Goal: Task Accomplishment & Management: Complete application form

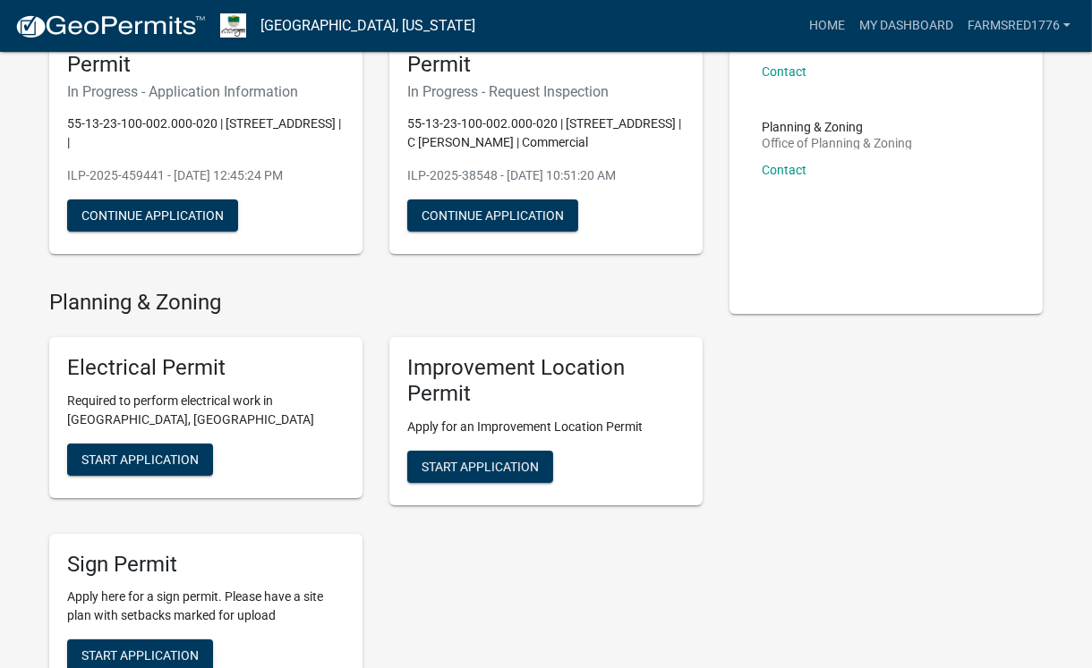
scroll to position [209, 0]
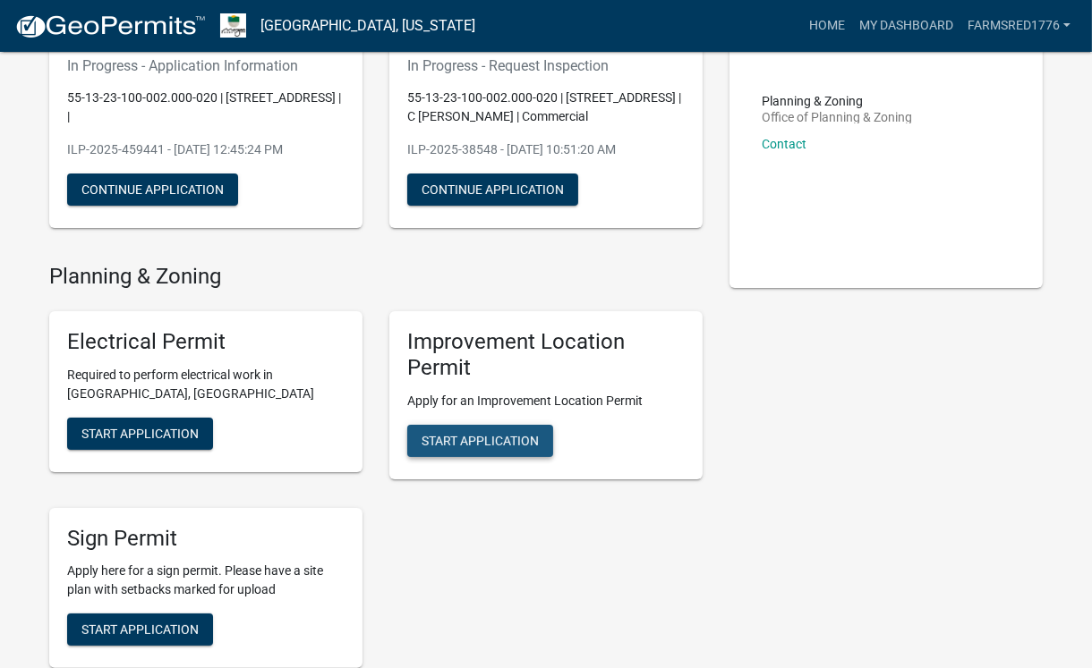
click at [465, 447] on span "Start Application" at bounding box center [479, 440] width 117 height 14
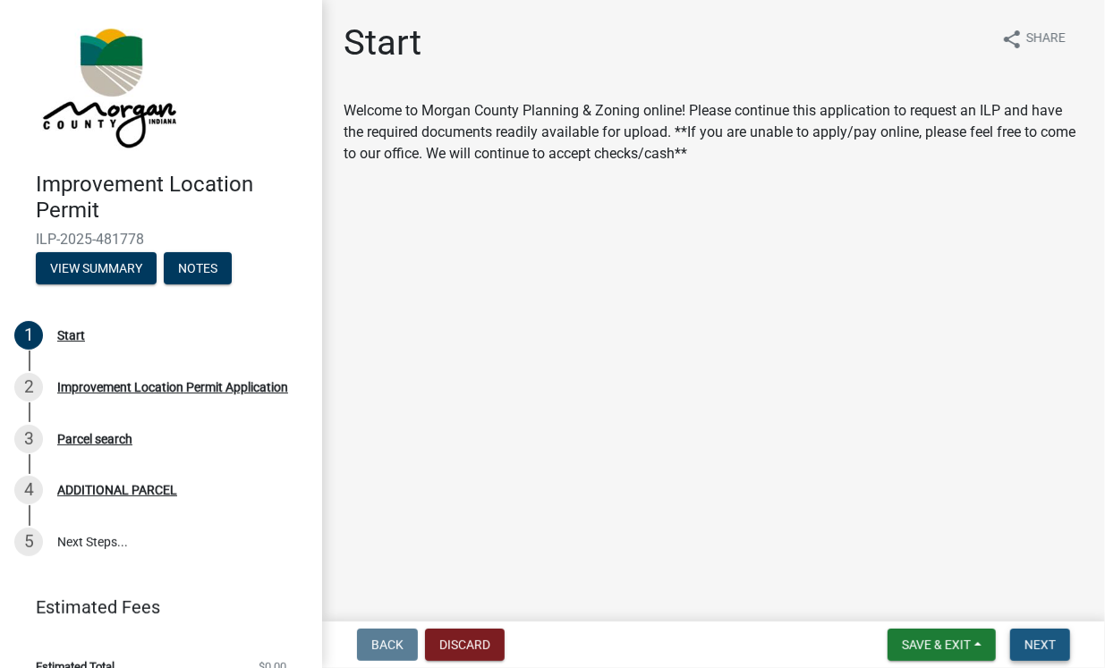
click at [1043, 644] on span "Next" at bounding box center [1040, 645] width 31 height 14
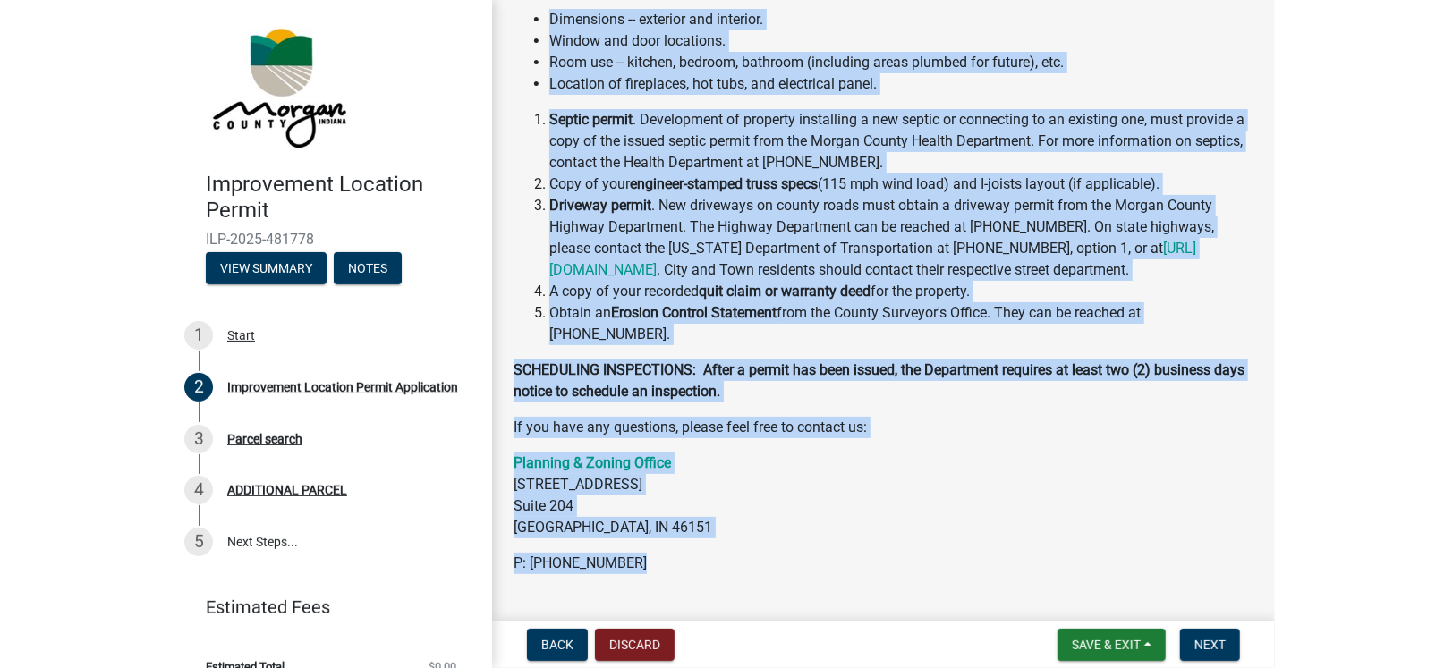
scroll to position [506, 0]
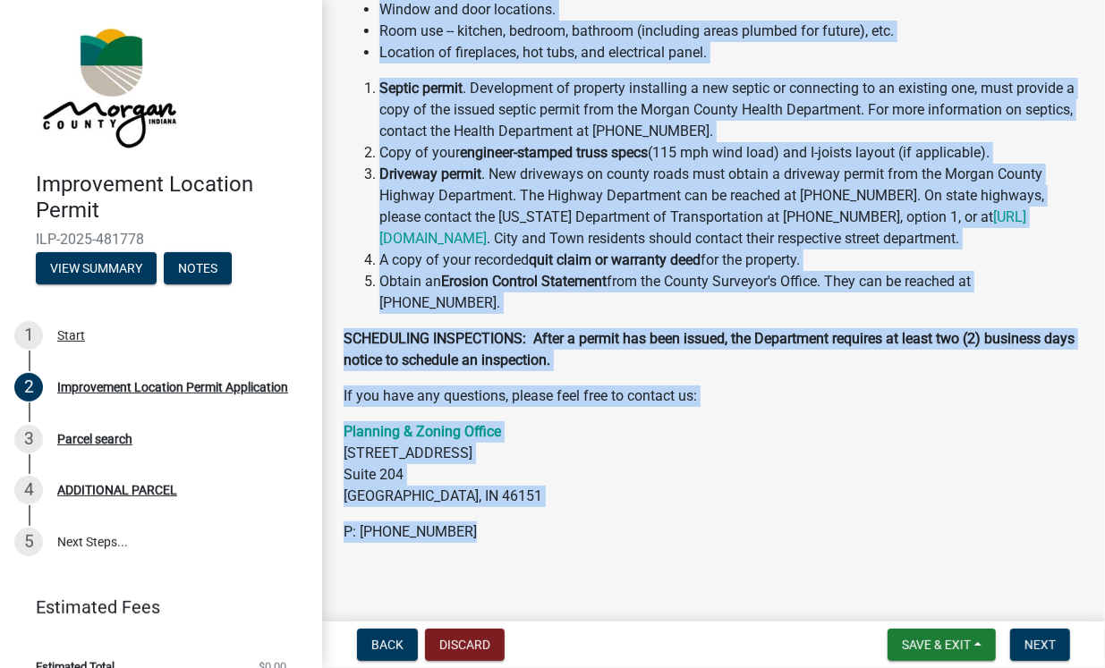
drag, startPoint x: 344, startPoint y: 241, endPoint x: 667, endPoint y: 542, distance: 441.9
click at [667, 542] on div "Welcome to [GEOGRAPHIC_DATA] Improvement Location Permit Application If this is…" at bounding box center [714, 90] width 740 height 907
copy div "The following information, if applicable, must be submitted with the permit app…"
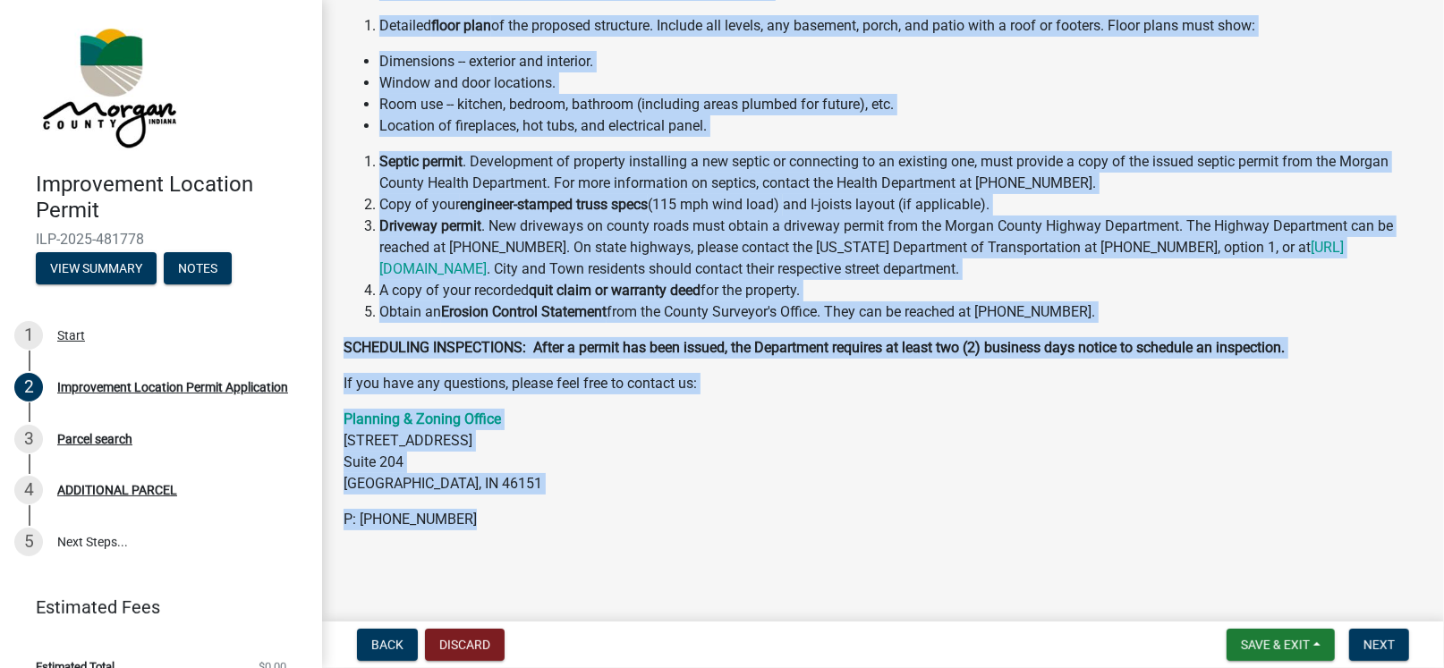
scroll to position [367, 0]
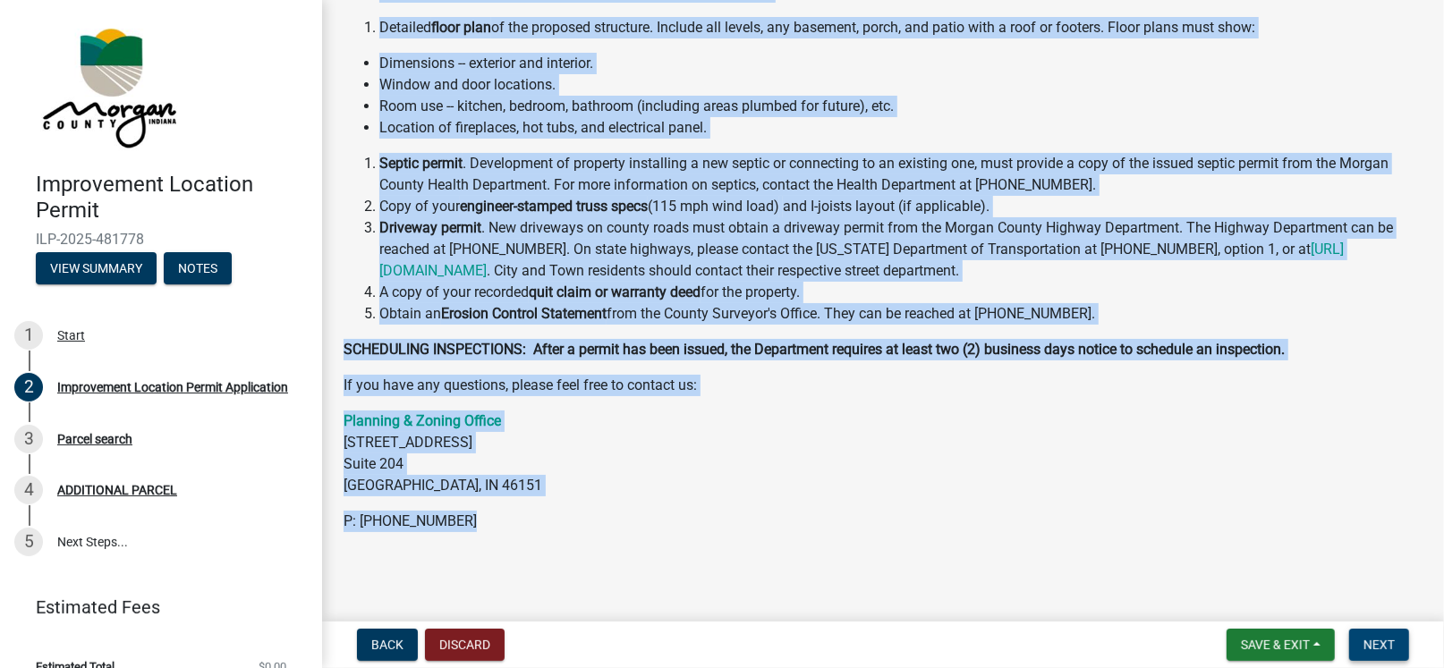
click at [1091, 640] on span "Next" at bounding box center [1379, 645] width 31 height 14
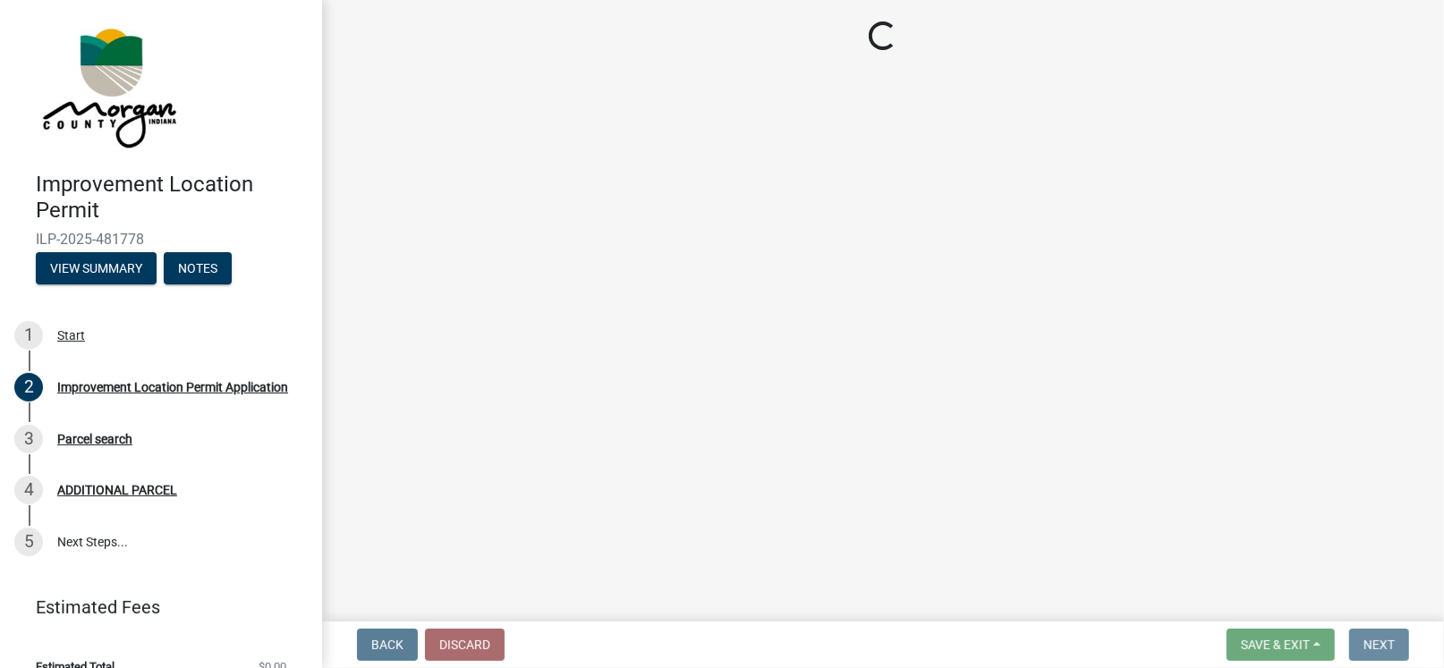
scroll to position [0, 0]
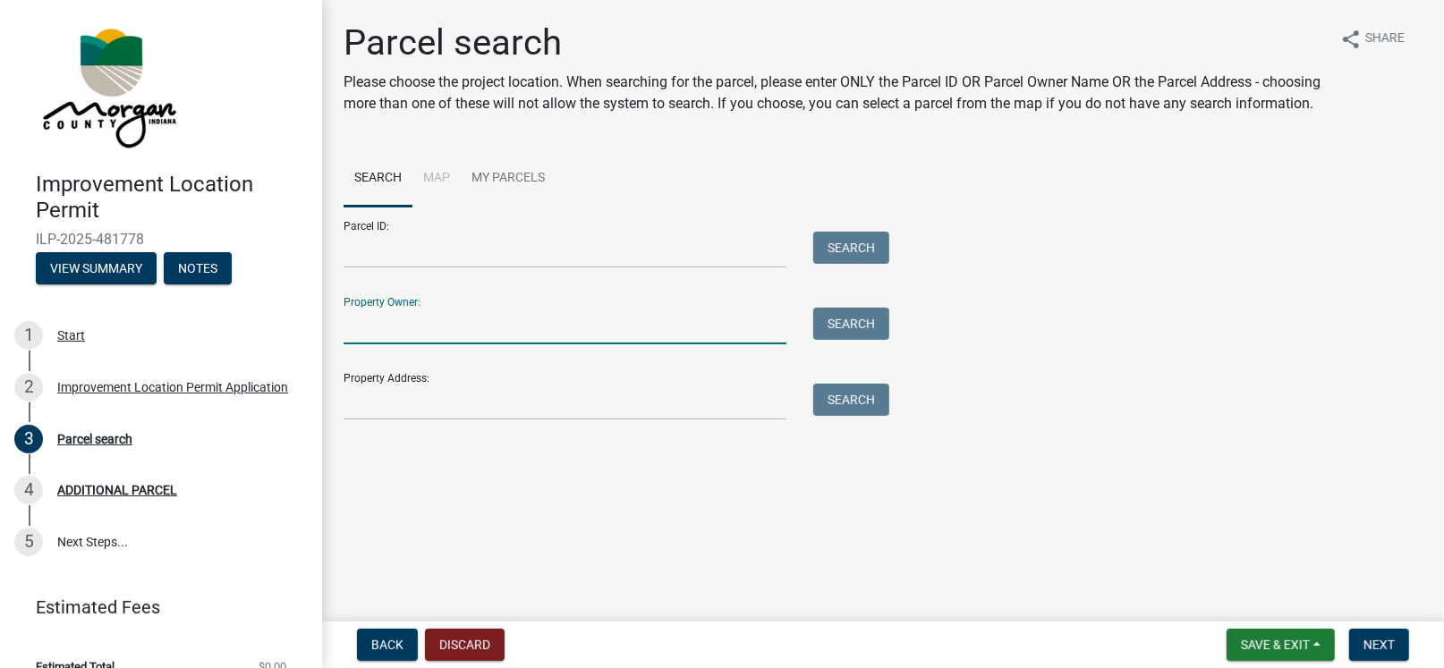
click at [351, 343] on input "Property Owner:" at bounding box center [565, 326] width 443 height 37
type input "[PERSON_NAME]"
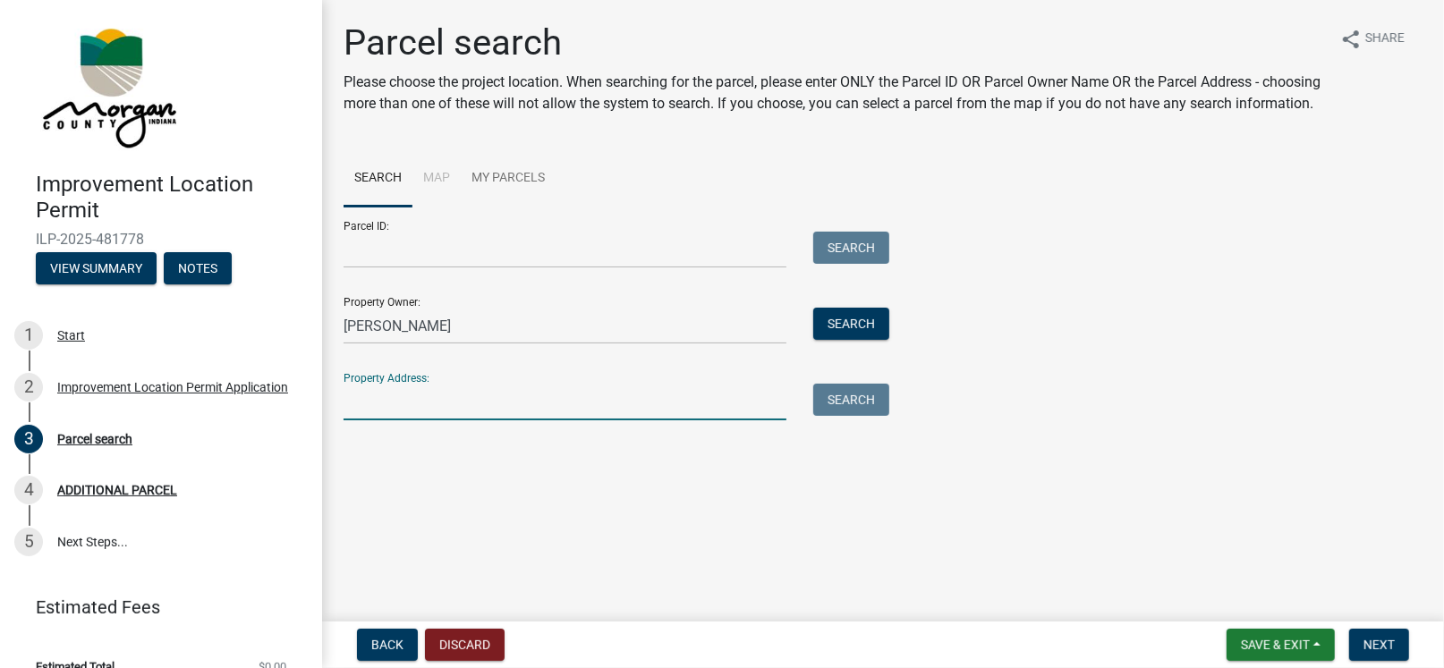
click at [380, 420] on input "Property Address:" at bounding box center [565, 402] width 443 height 37
type input "[STREET_ADDRESS][US_STATE]"
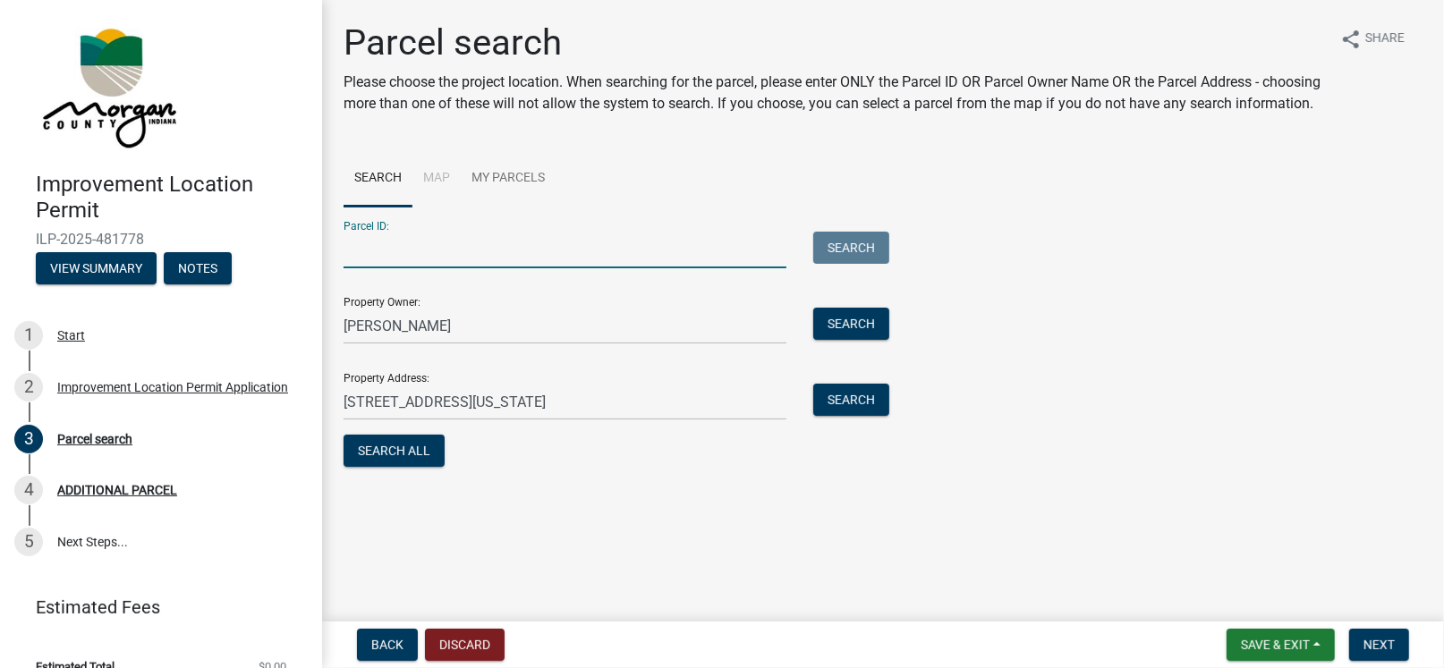
click at [369, 266] on input "Parcel ID:" at bounding box center [565, 250] width 443 height 37
type input "55-13-23-100-002.000-020"
click at [854, 264] on button "Search" at bounding box center [851, 248] width 76 height 32
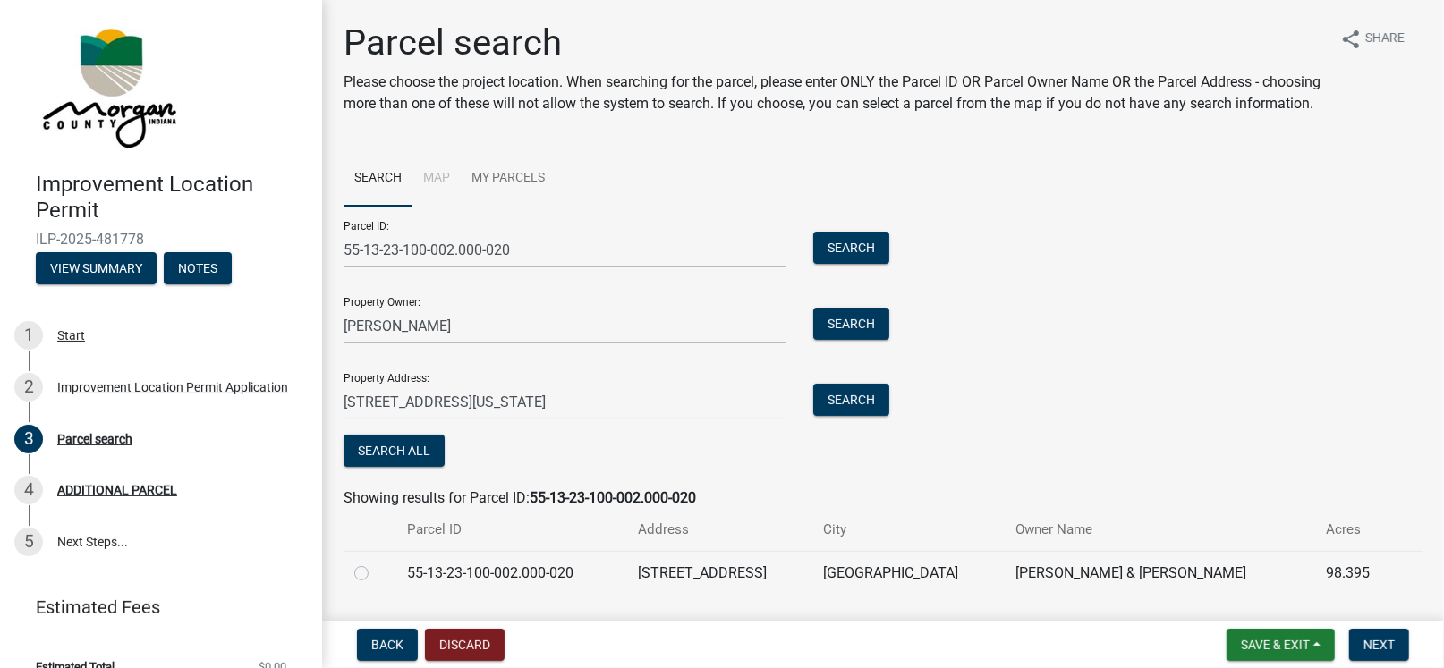
click at [376, 563] on label at bounding box center [376, 563] width 0 height 0
click at [376, 575] on input "radio" at bounding box center [382, 569] width 12 height 12
radio input "true"
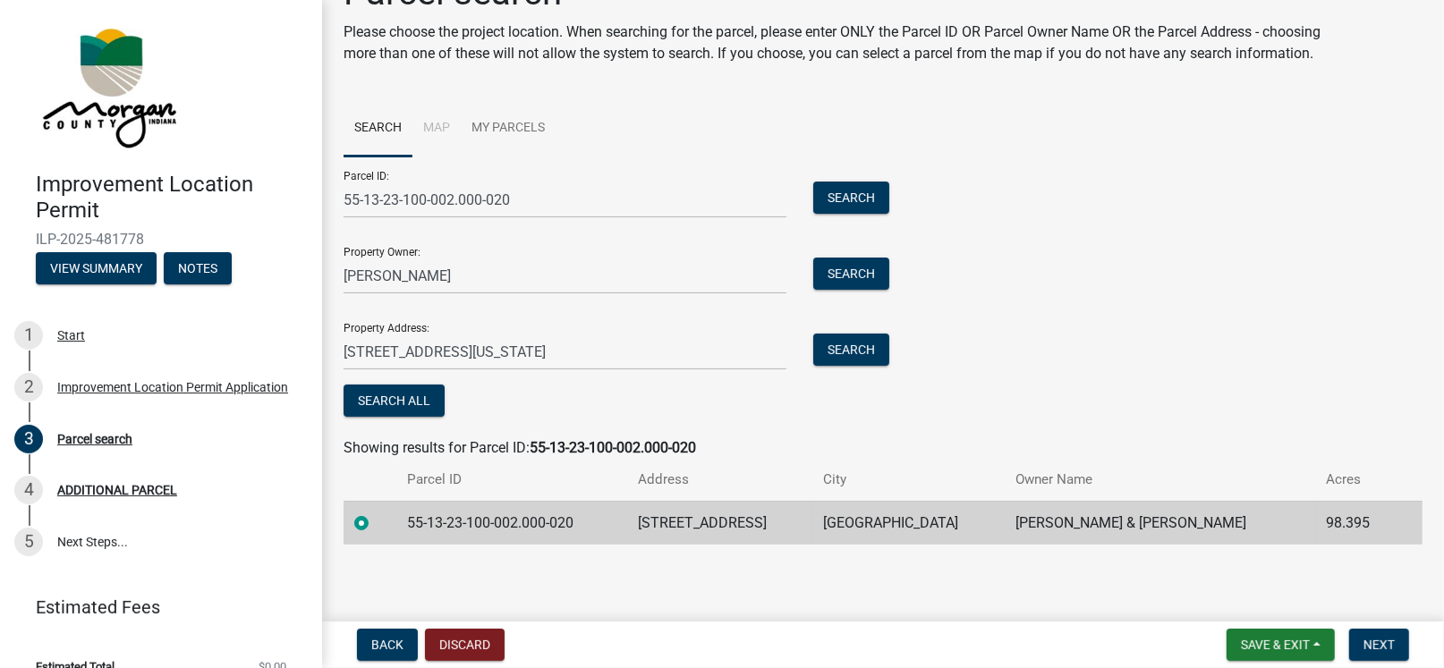
scroll to position [71, 0]
click at [1091, 643] on span "Next" at bounding box center [1379, 645] width 31 height 14
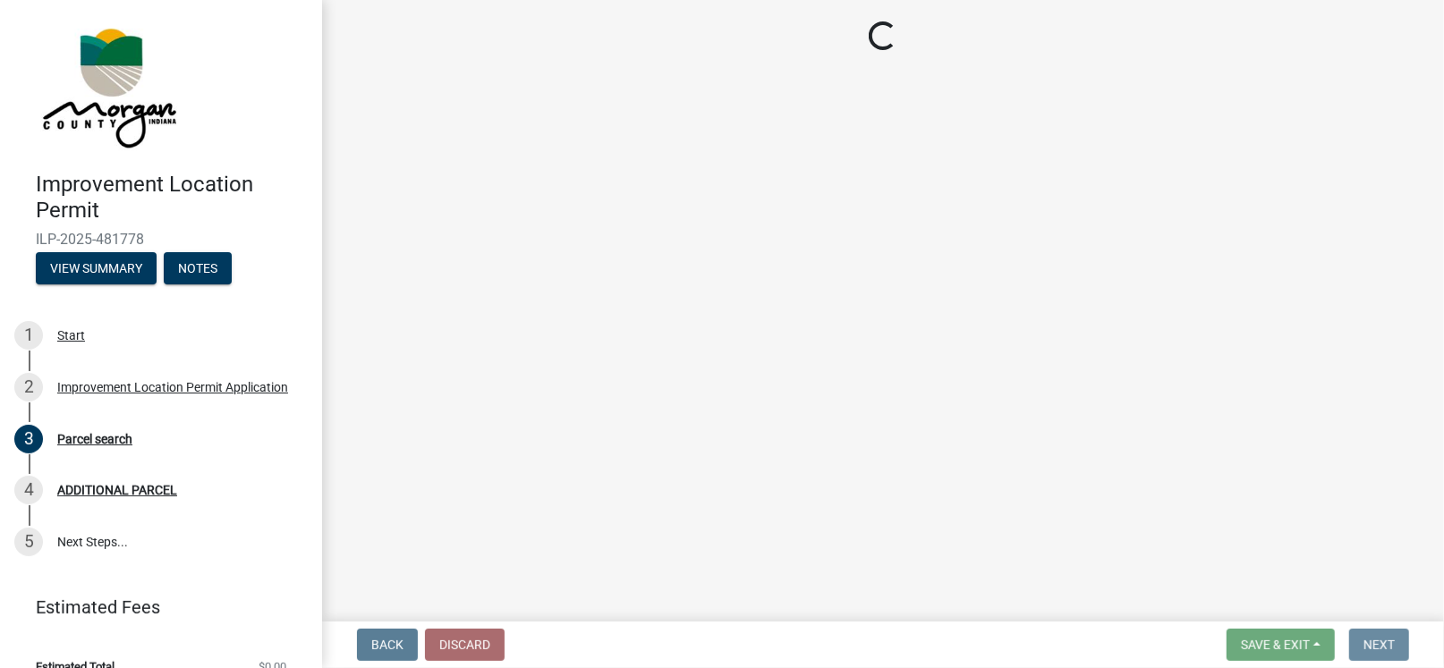
scroll to position [0, 0]
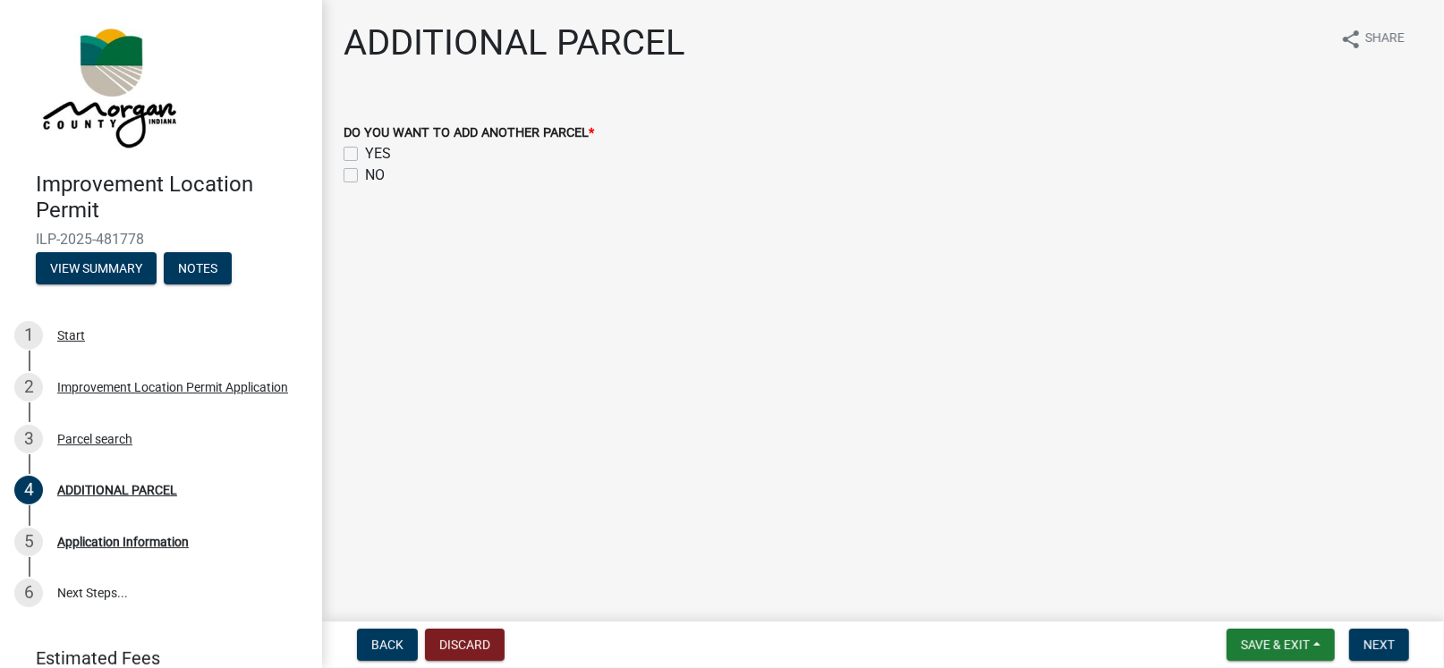
click at [365, 174] on label "NO" at bounding box center [375, 175] width 20 height 21
click at [365, 174] on input "NO" at bounding box center [371, 171] width 12 height 12
checkbox input "true"
checkbox input "false"
checkbox input "true"
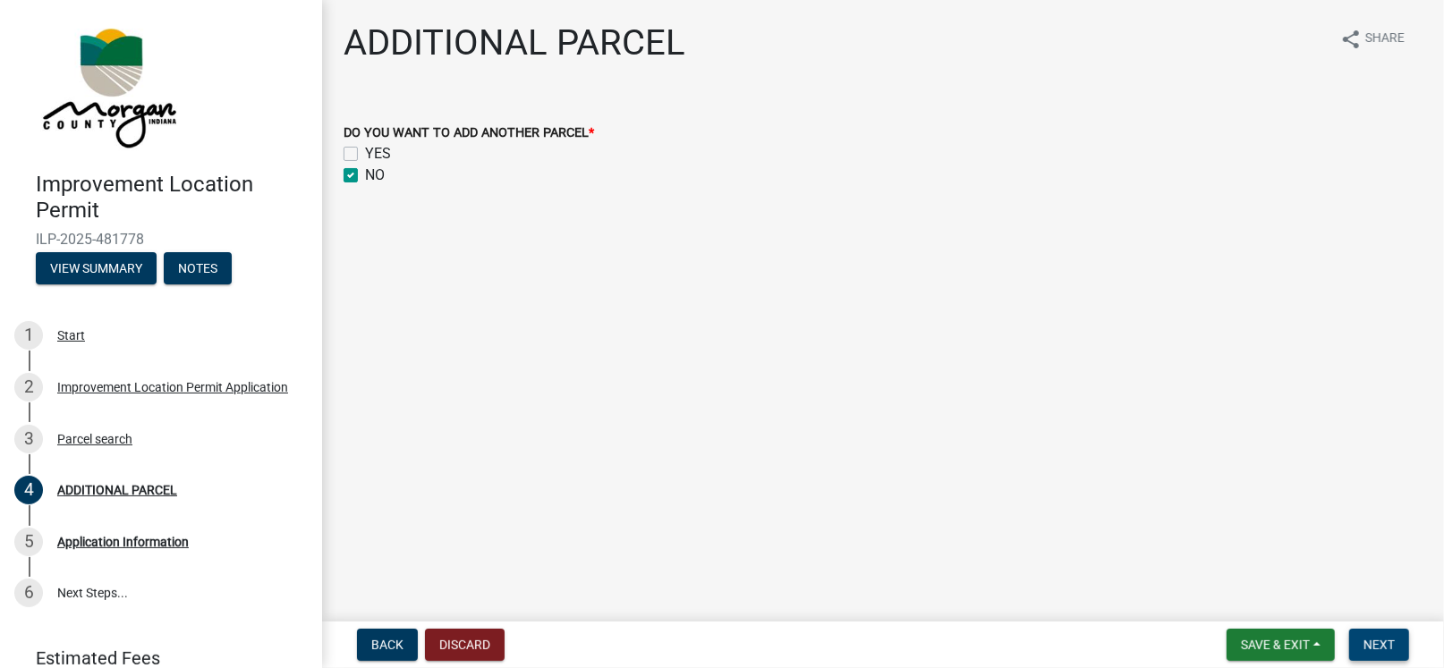
click at [1091, 642] on span "Next" at bounding box center [1379, 645] width 31 height 14
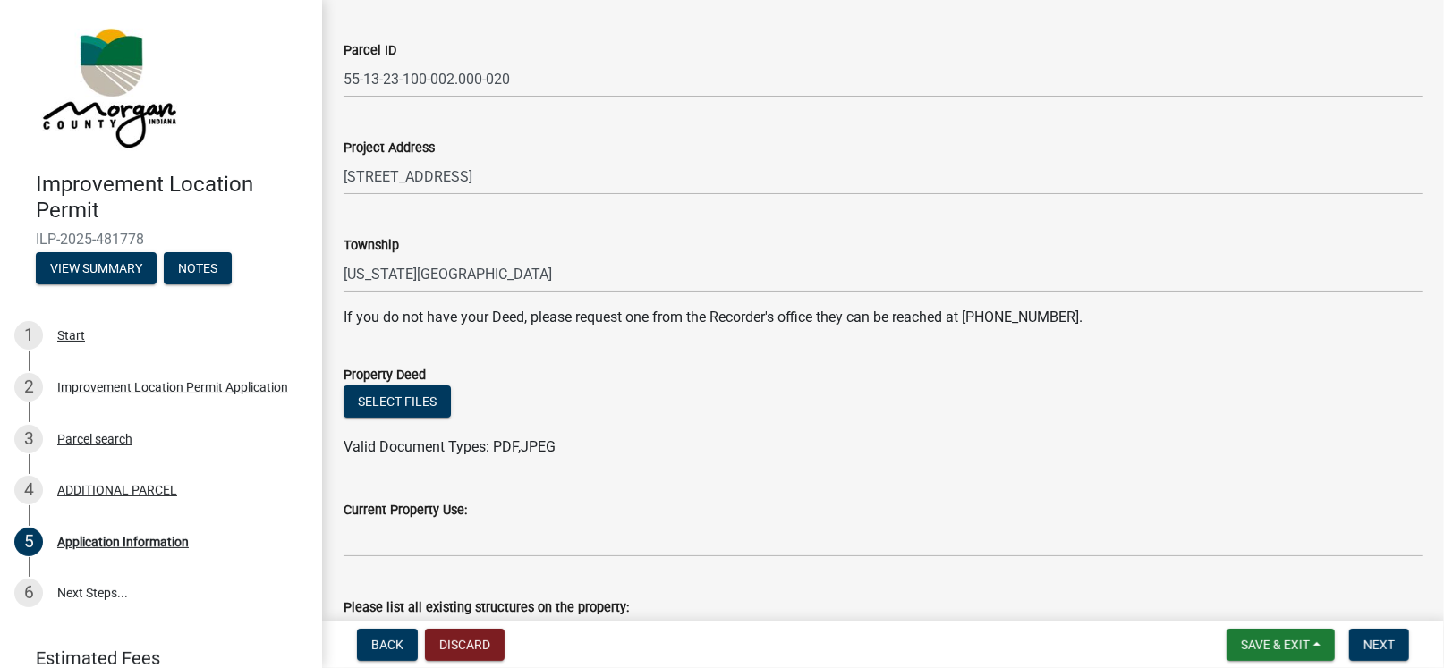
scroll to position [209, 0]
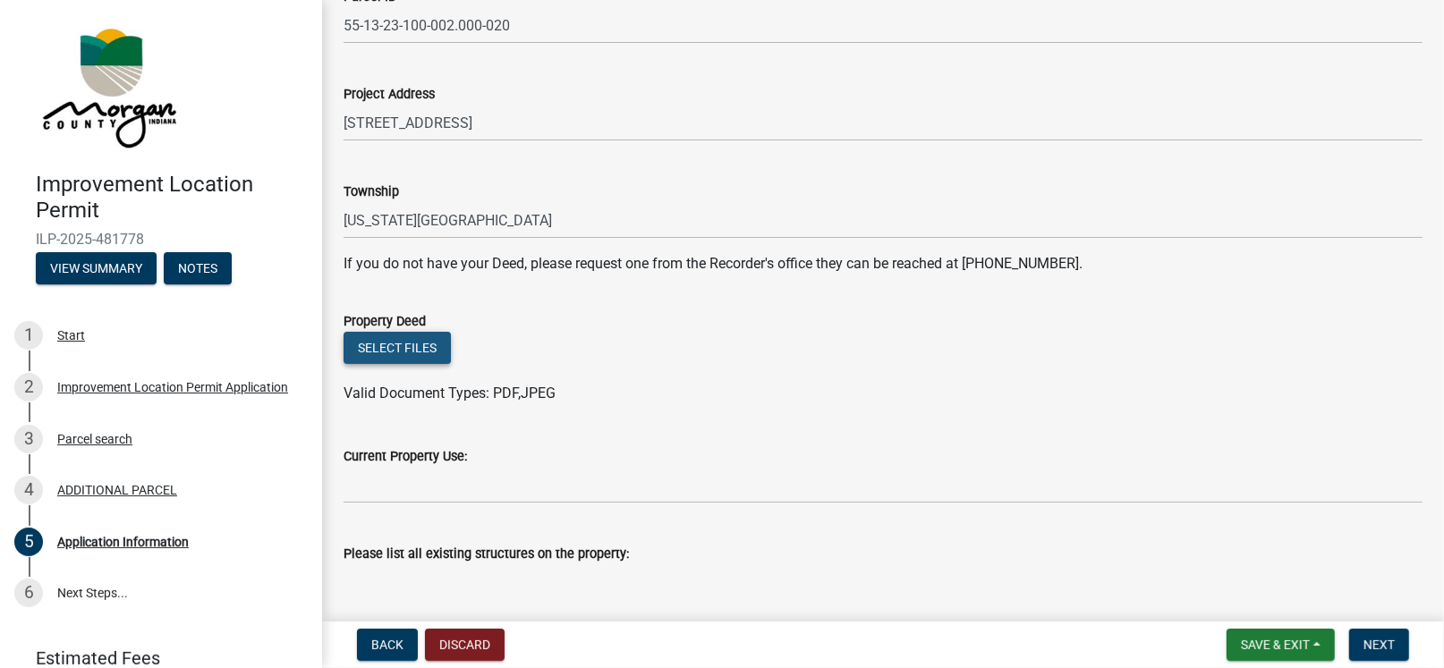
click at [407, 348] on button "Select files" at bounding box center [397, 348] width 107 height 32
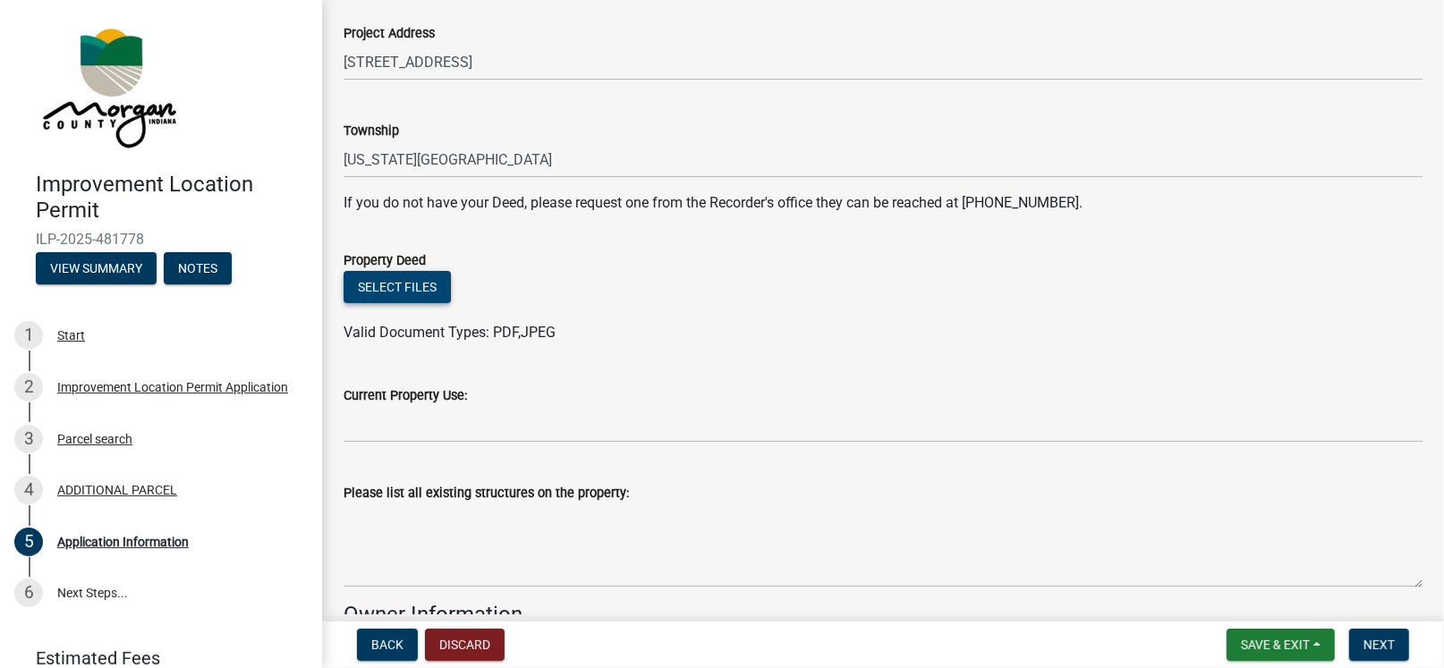
scroll to position [417, 0]
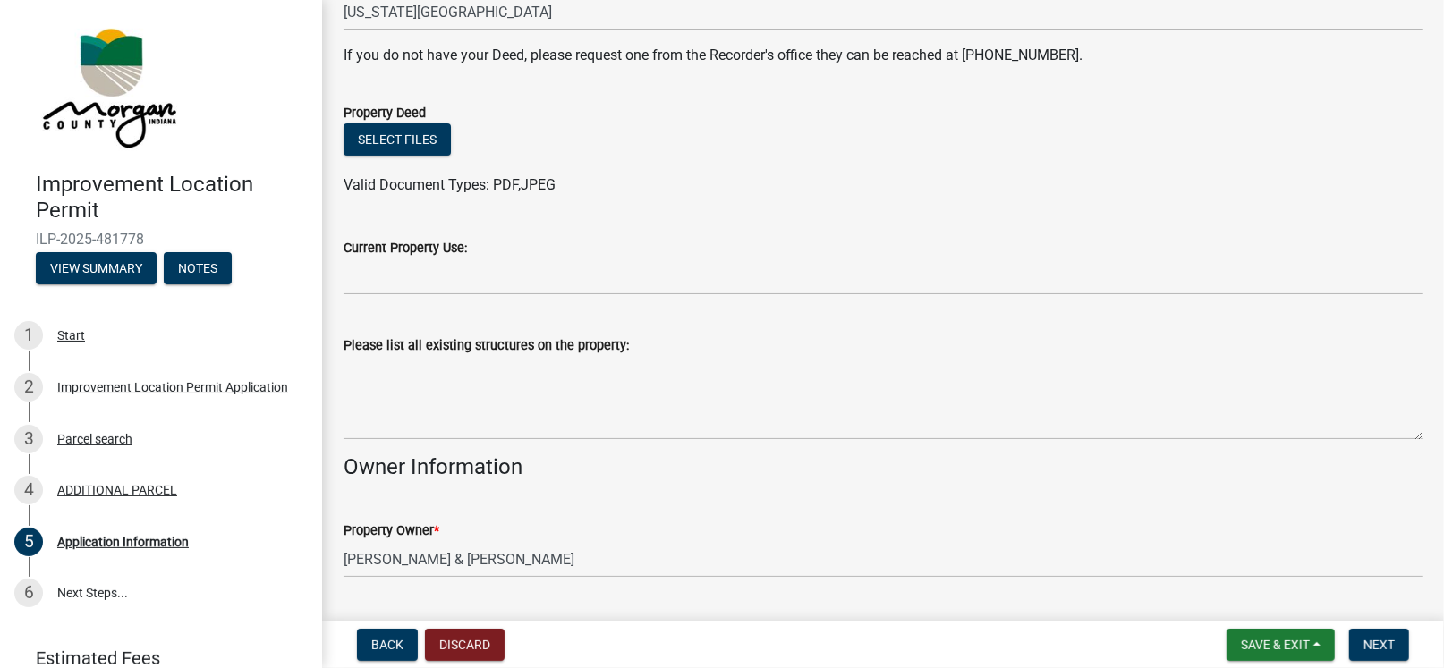
click at [489, 253] on div "Current Property Use:" at bounding box center [883, 247] width 1079 height 21
click at [475, 247] on div "Current Property Use:" at bounding box center [883, 247] width 1079 height 21
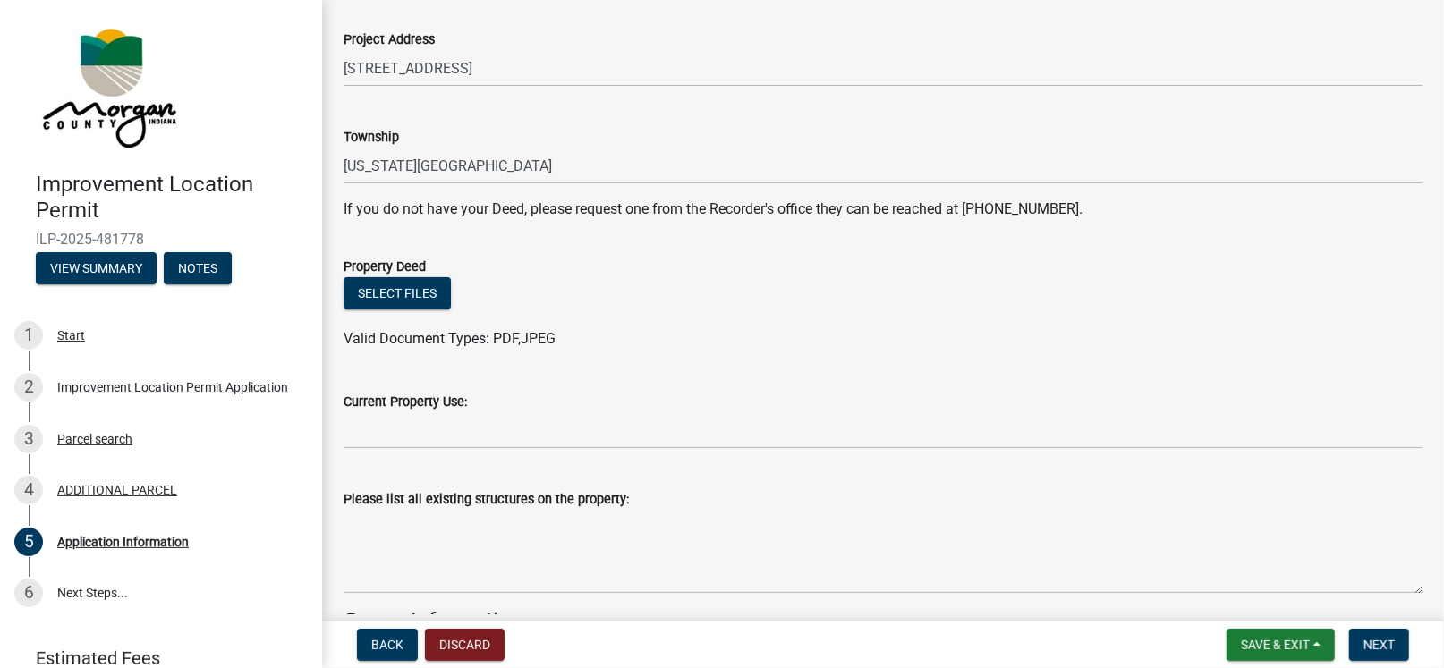
scroll to position [209, 0]
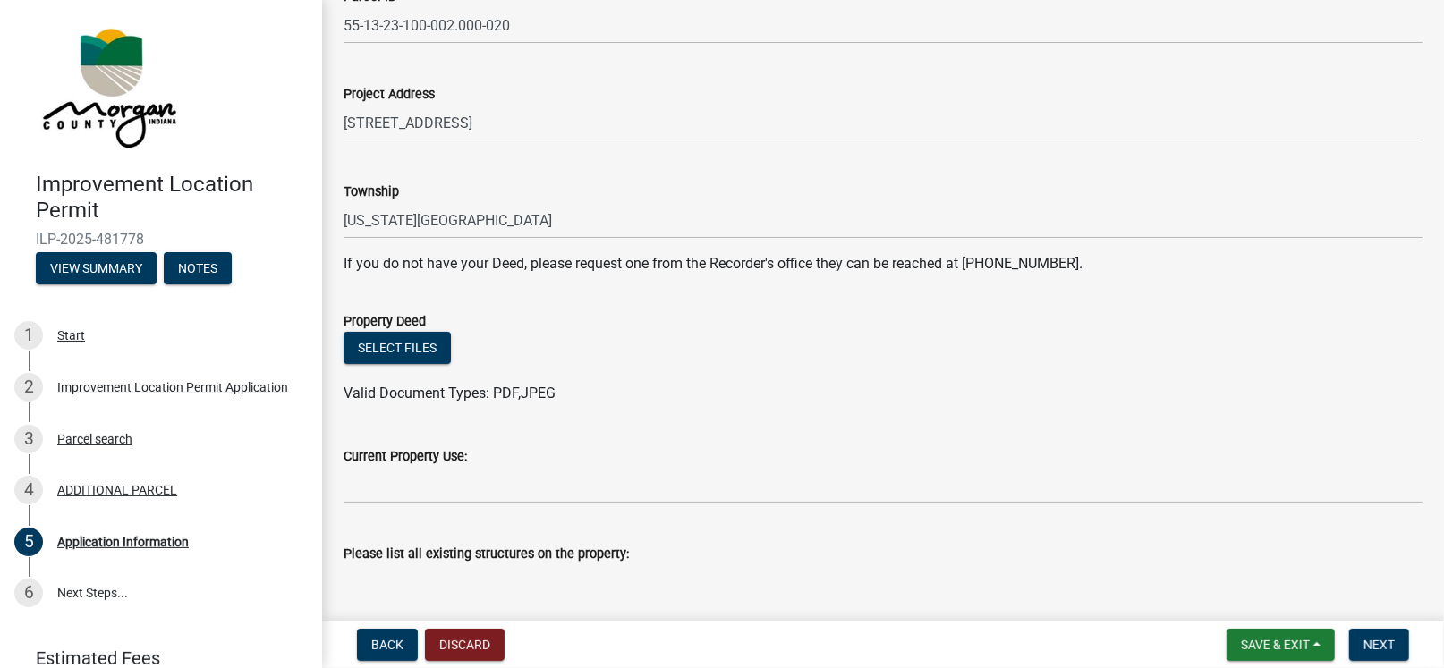
click at [455, 458] on label "Current Property Use:" at bounding box center [405, 457] width 123 height 13
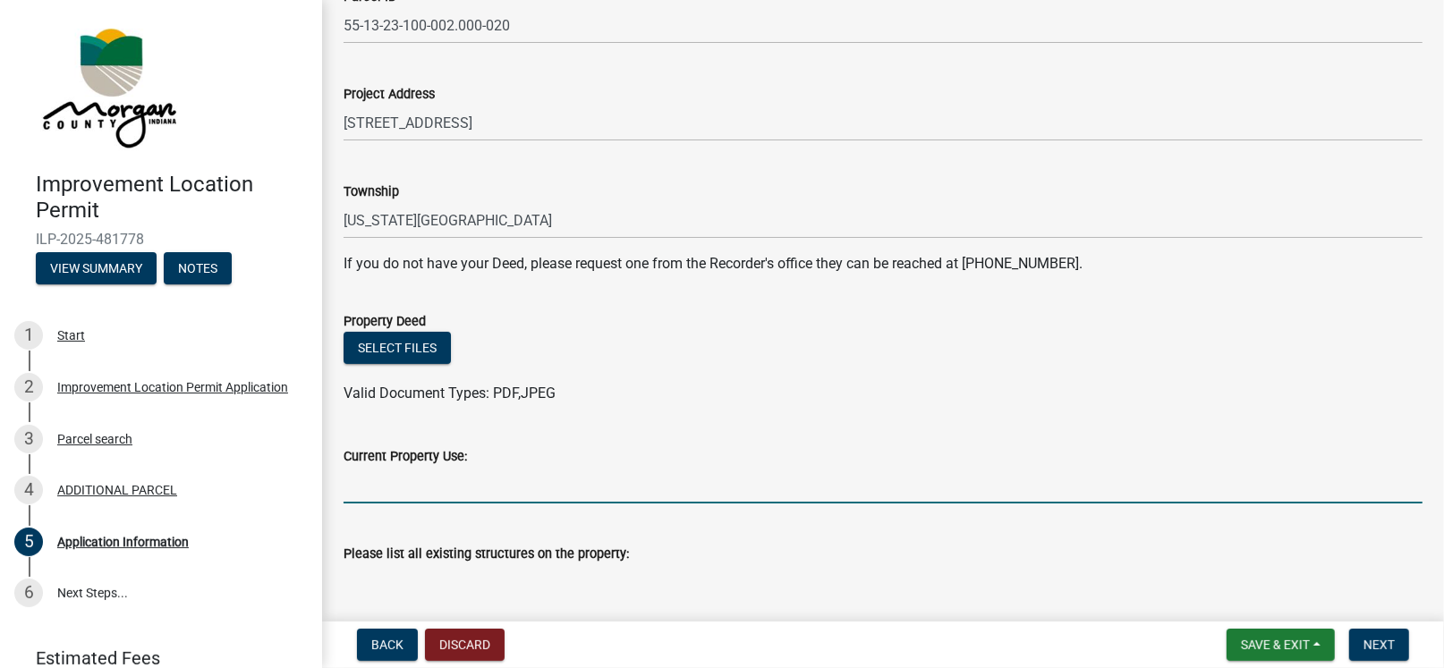
click at [455, 467] on input "Current Property Use:" at bounding box center [883, 485] width 1079 height 37
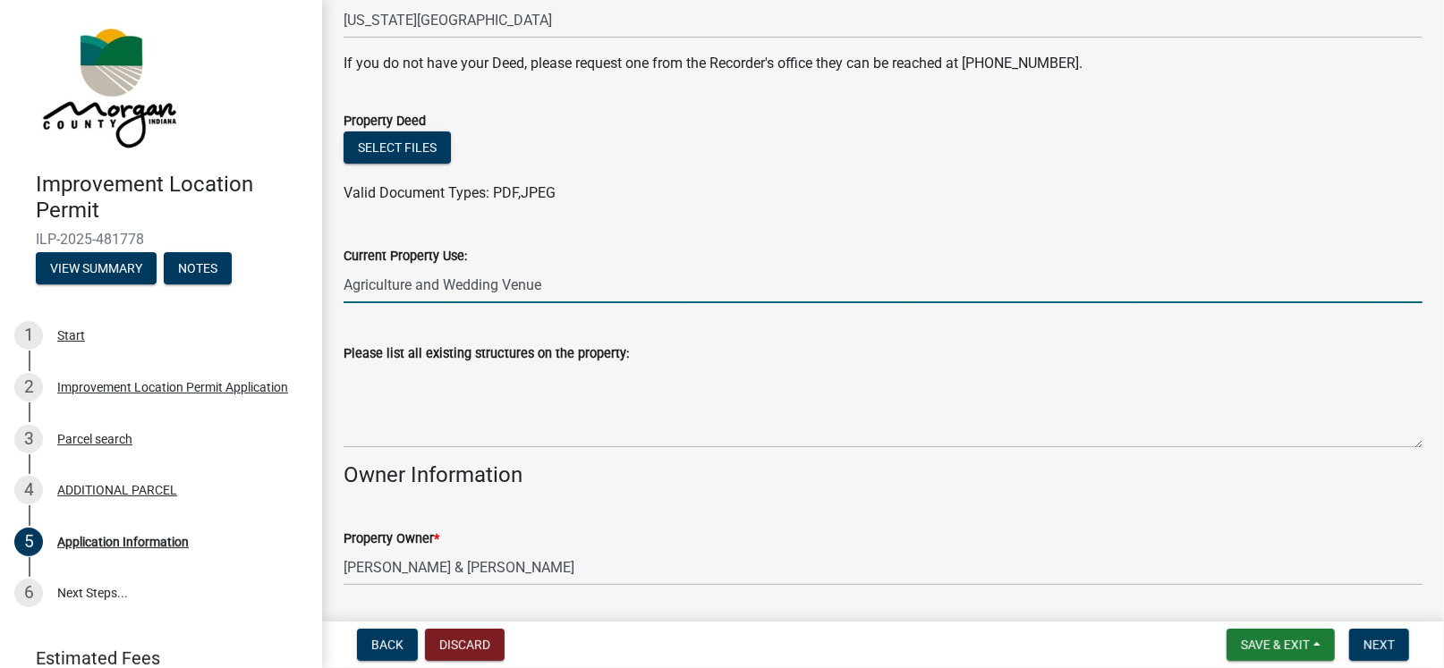
scroll to position [417, 0]
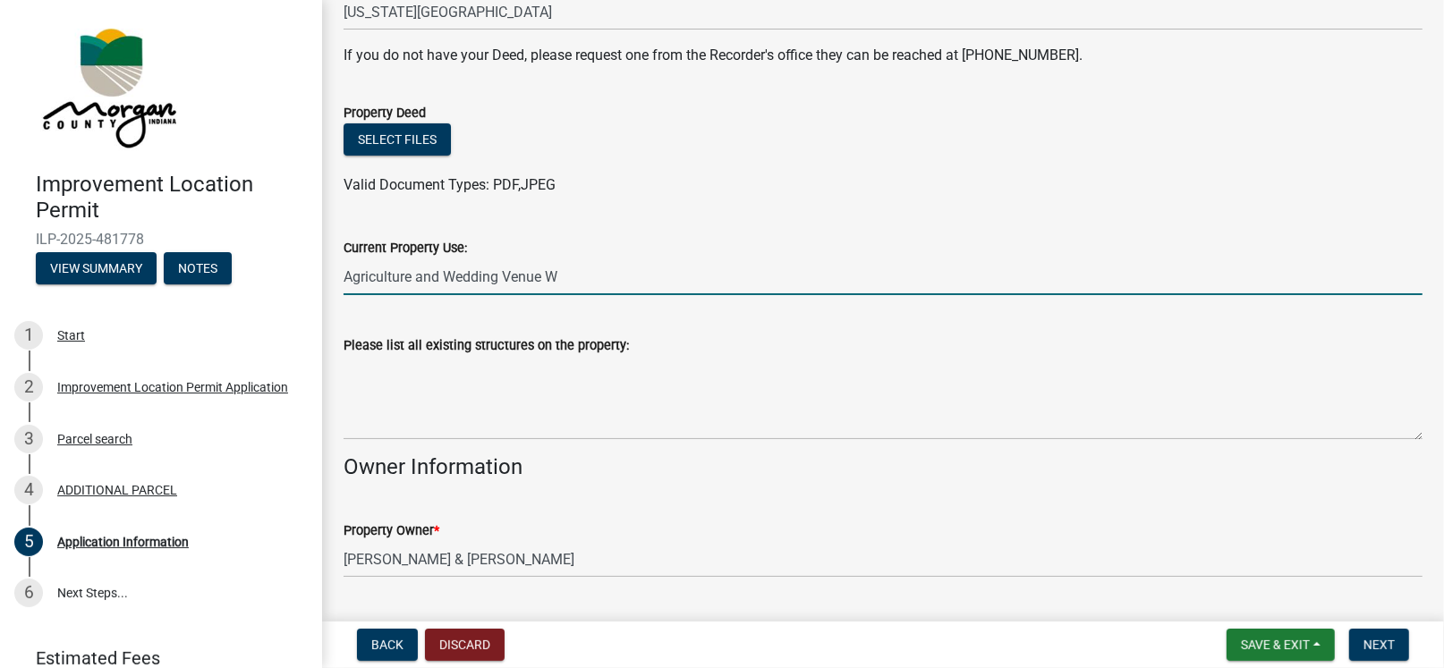
type input "Agriculture and Wedding Venue"
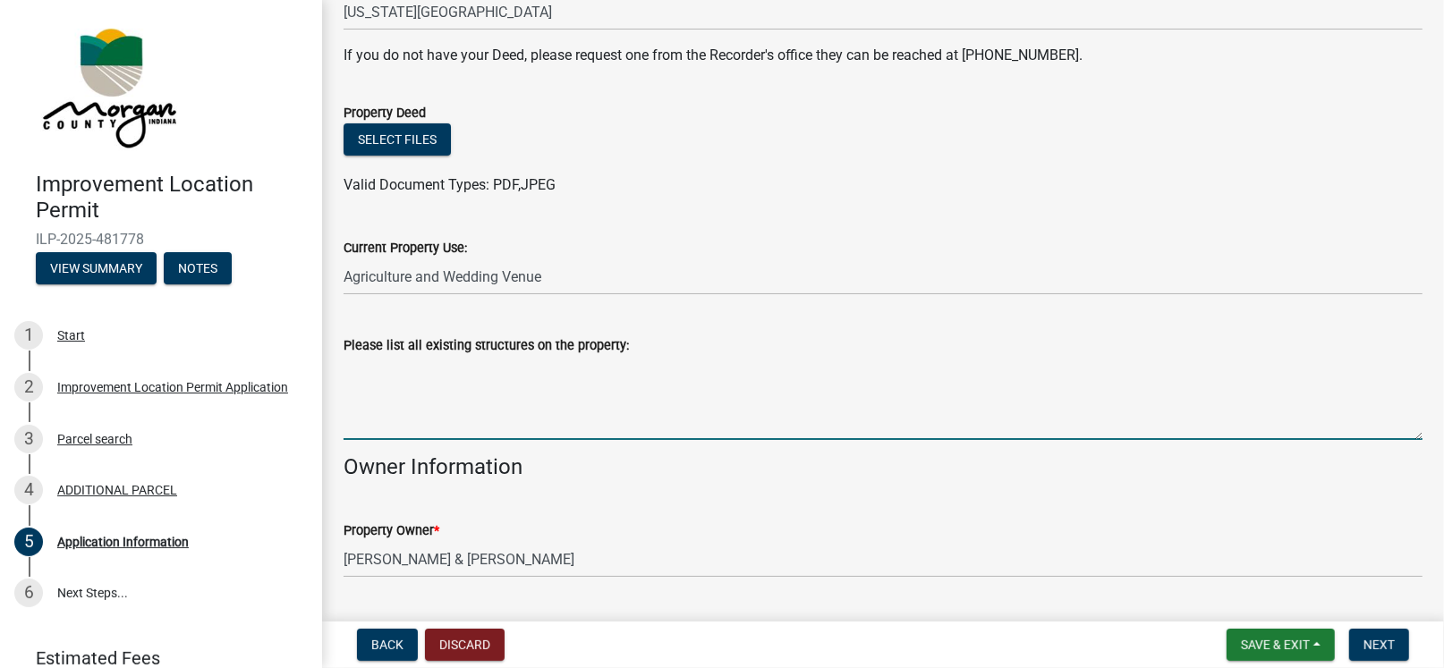
click at [438, 425] on textarea "Please list all existing structures on the property:" at bounding box center [883, 398] width 1079 height 84
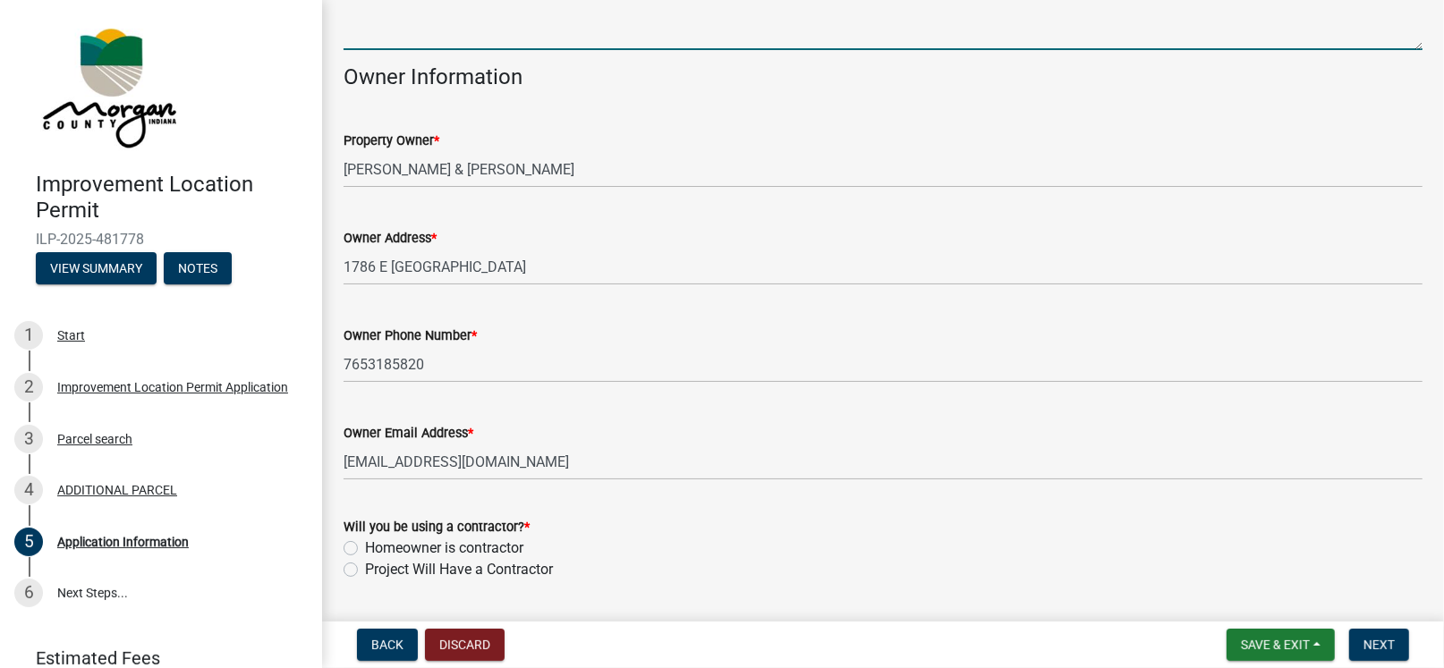
scroll to position [835, 0]
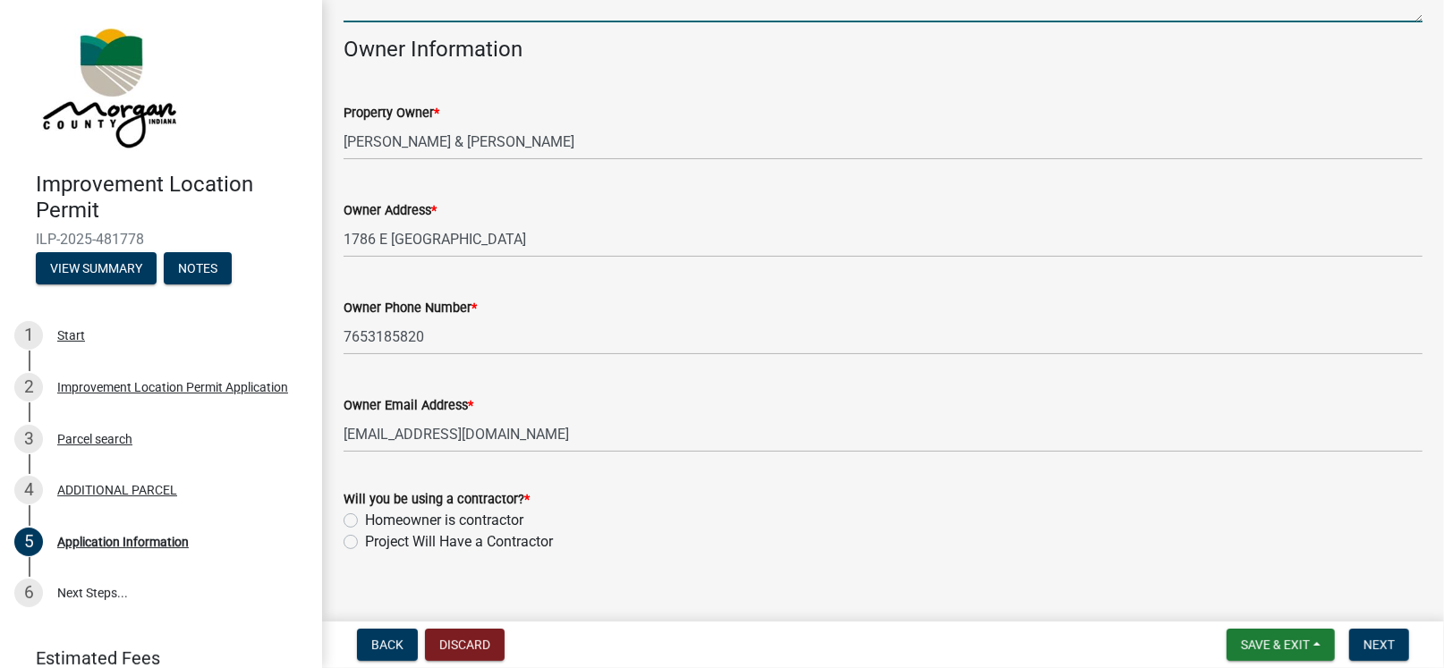
type textarea "Wedding Venue"
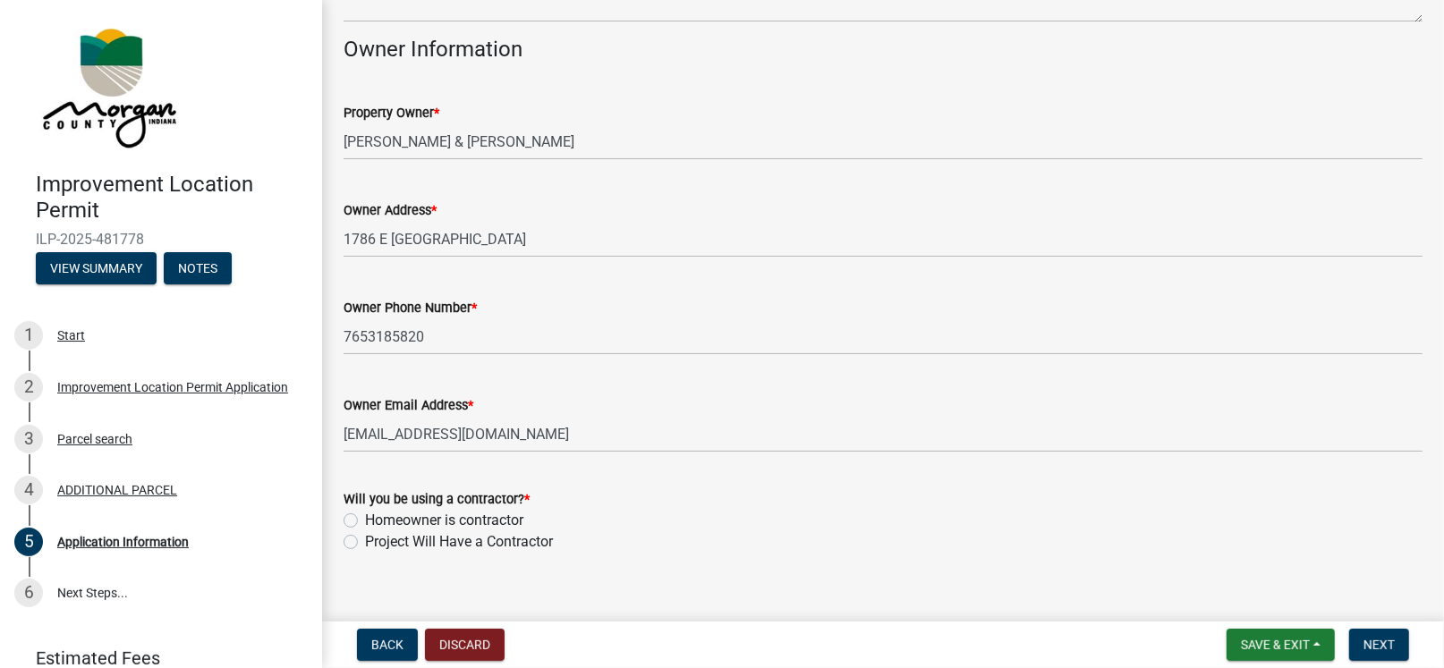
click at [365, 518] on label "Homeowner is contractor" at bounding box center [444, 520] width 158 height 21
click at [365, 518] on input "Homeowner is contractor" at bounding box center [371, 516] width 12 height 12
radio input "true"
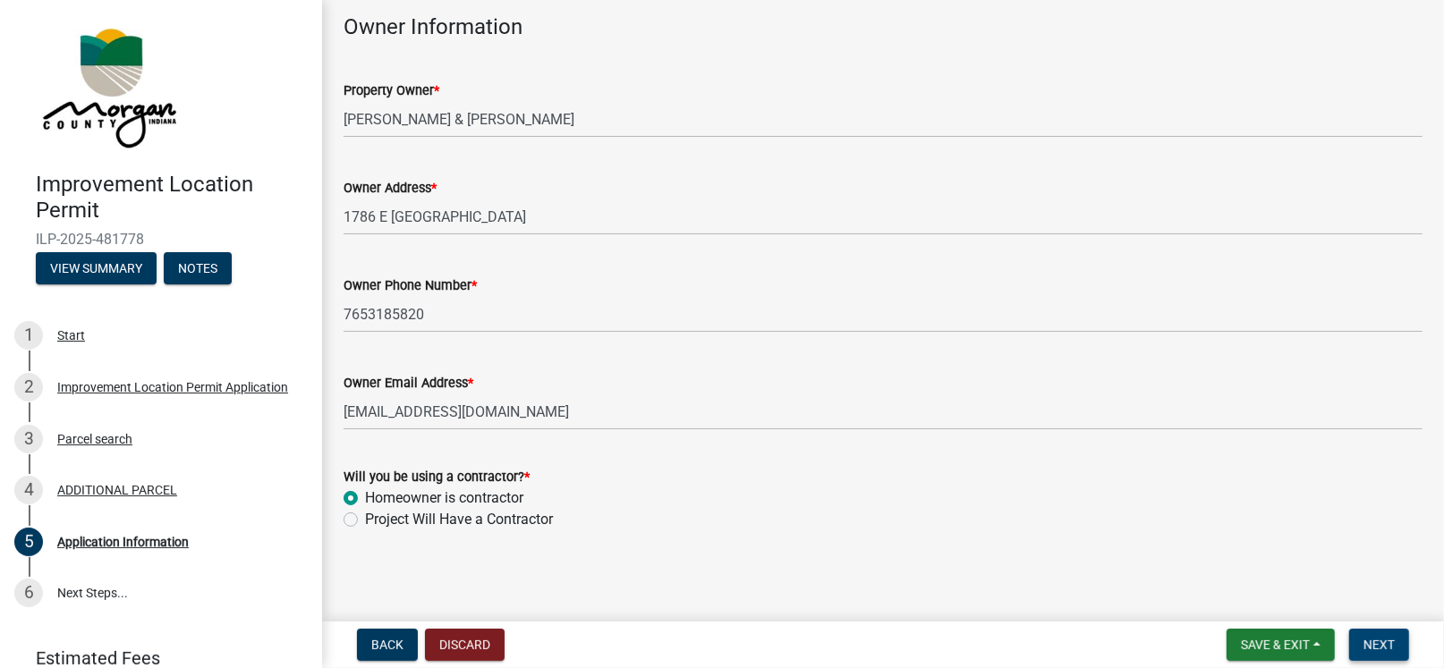
click at [1091, 645] on span "Next" at bounding box center [1379, 645] width 31 height 14
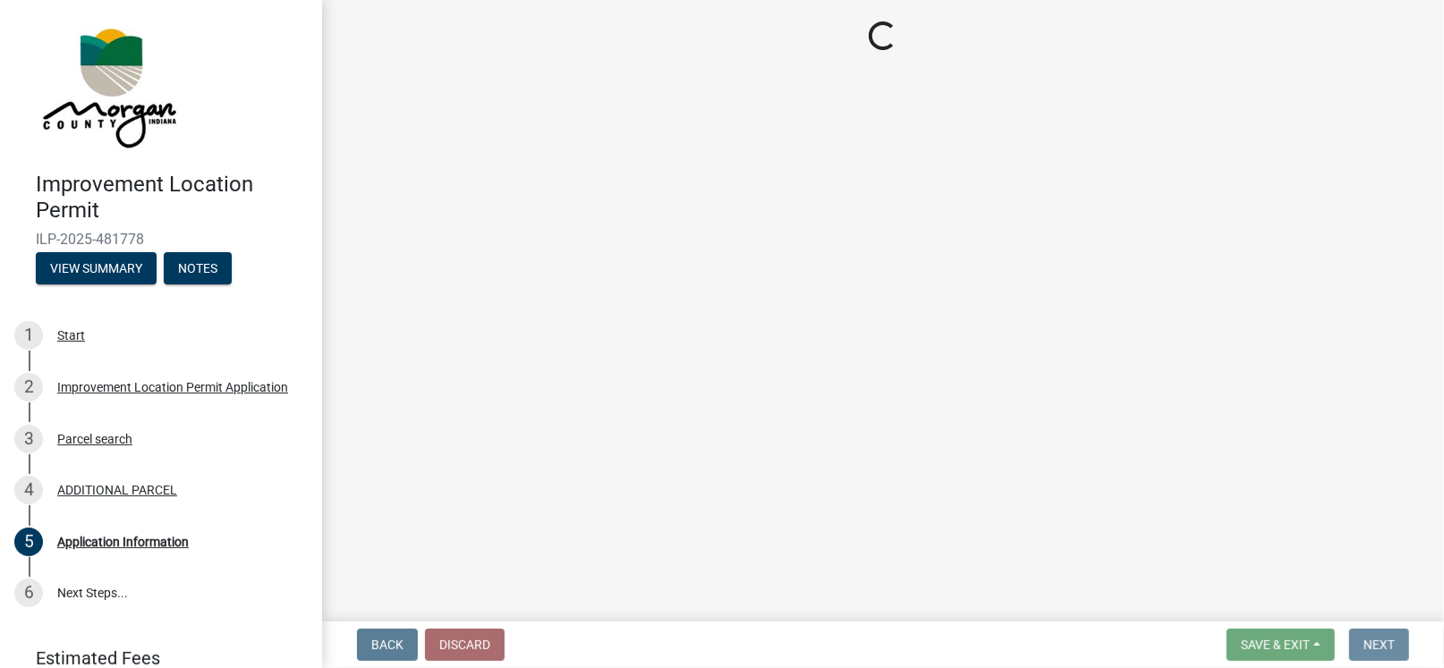
scroll to position [0, 0]
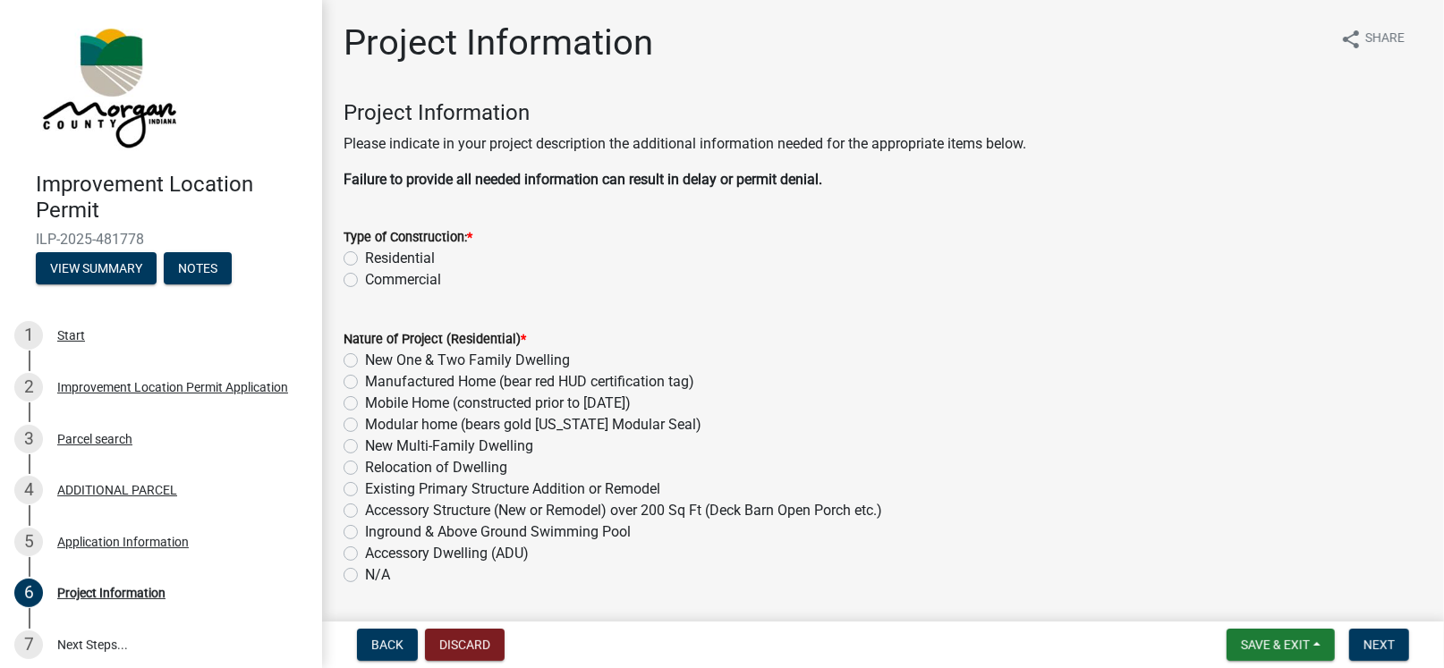
click at [365, 260] on label "Residential" at bounding box center [400, 258] width 70 height 21
click at [365, 260] on input "Residential" at bounding box center [371, 254] width 12 height 12
radio input "true"
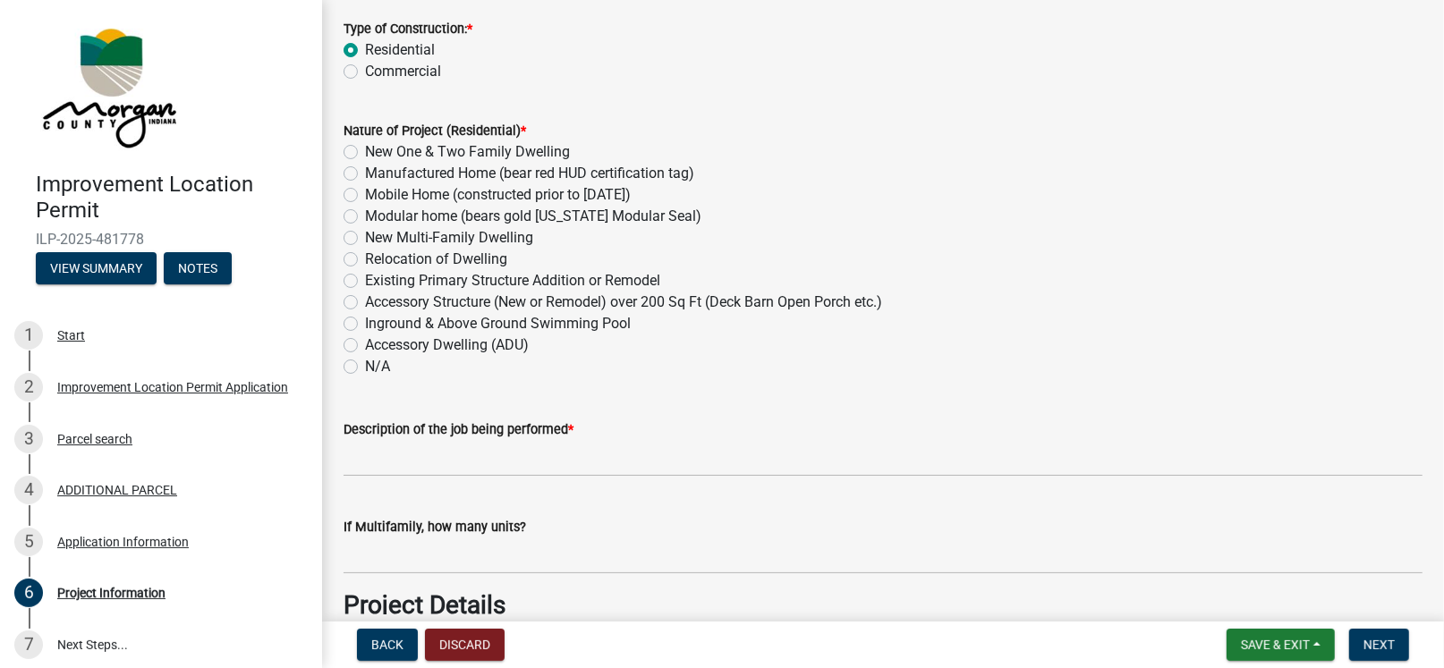
click at [365, 366] on label "N/A" at bounding box center [377, 366] width 25 height 21
click at [365, 366] on input "N/A" at bounding box center [371, 362] width 12 height 12
radio input "true"
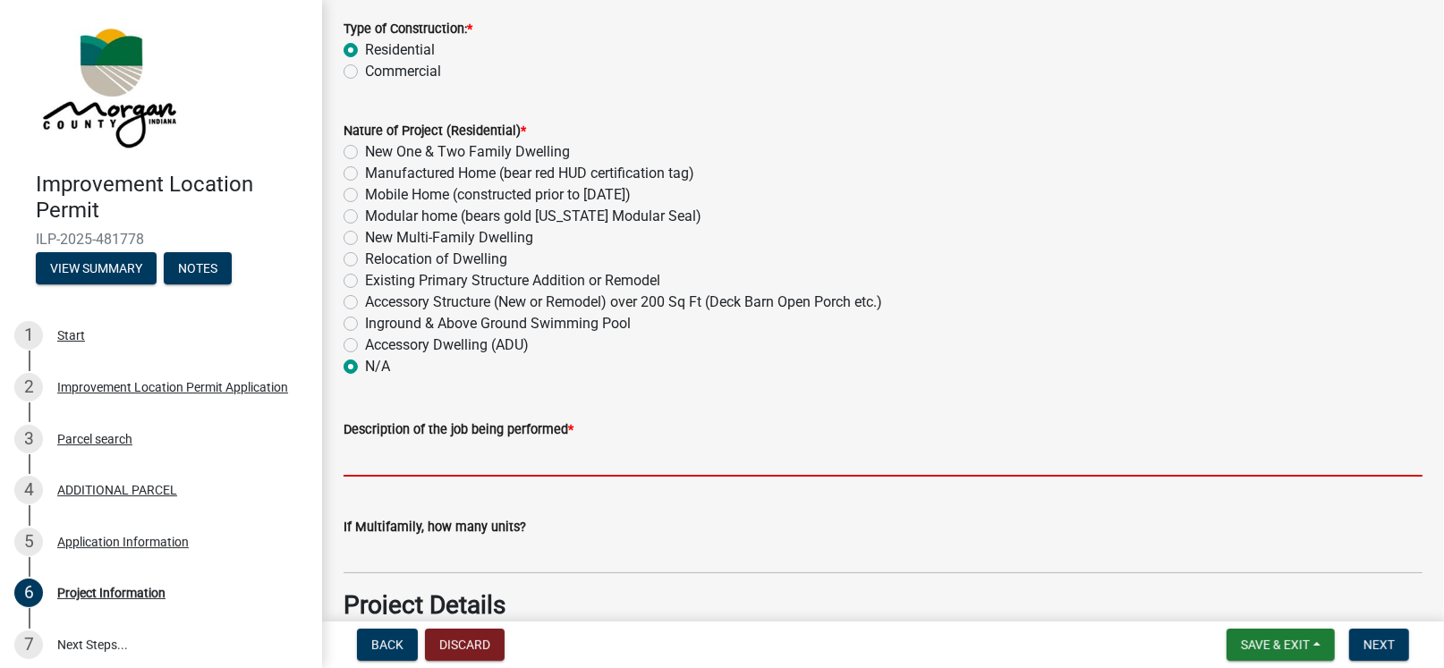
click at [371, 461] on input "Description of the job being performed *" at bounding box center [883, 458] width 1079 height 37
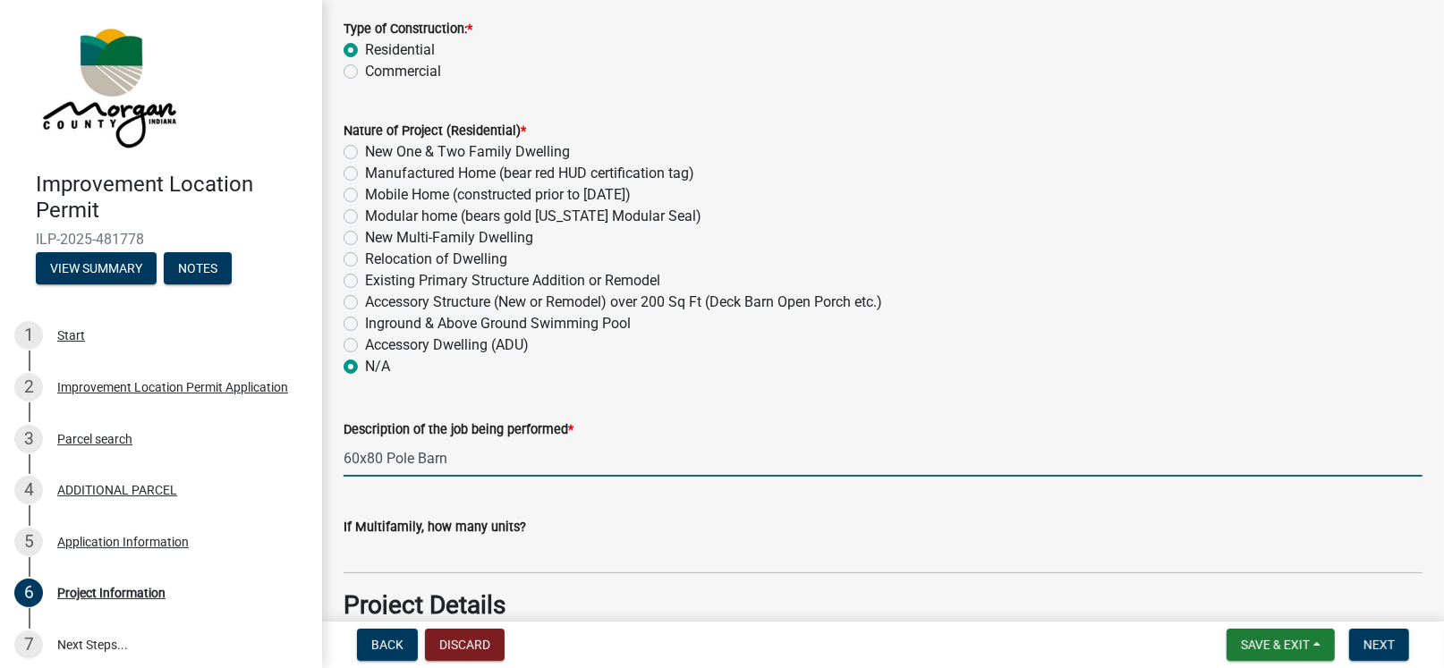
type input "60x80 Pole Barn"
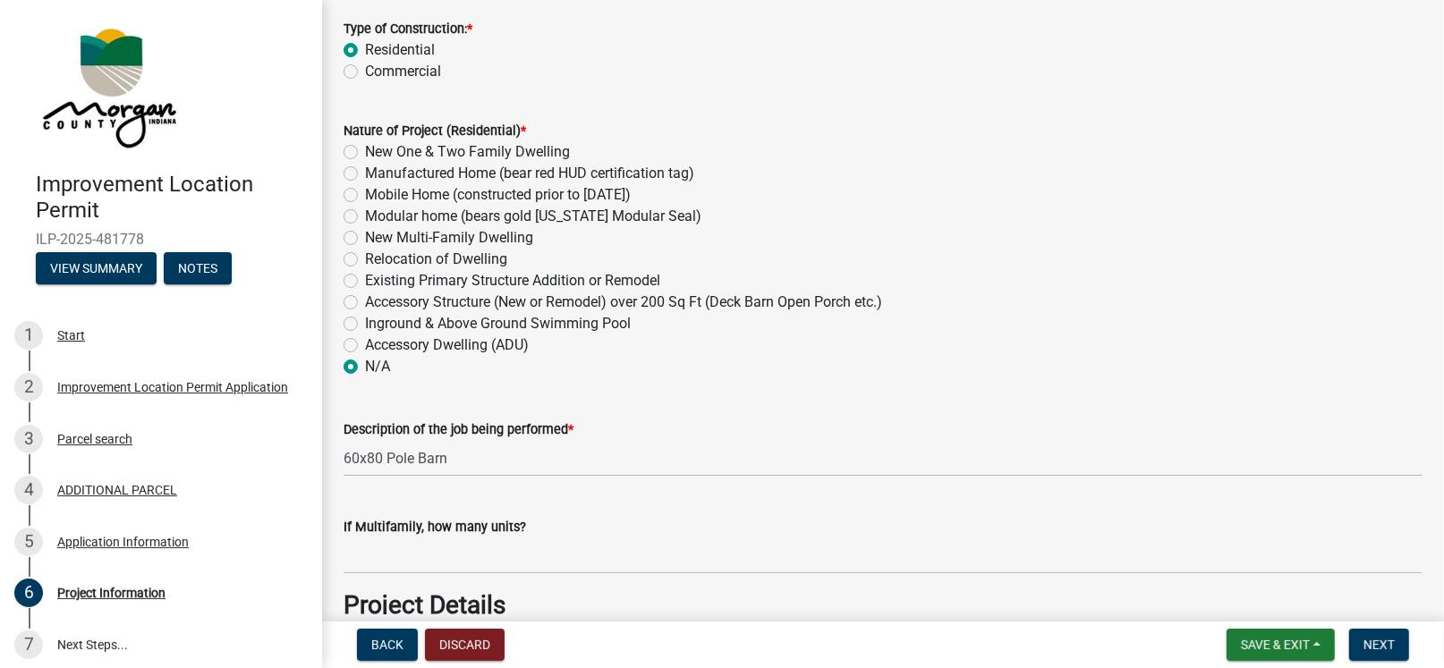
click at [365, 301] on label "Accessory Structure (New or Remodel) over 200 Sq Ft (Deck Barn Open Porch etc.)" at bounding box center [623, 302] width 517 height 21
click at [365, 301] on input "Accessory Structure (New or Remodel) over 200 Sq Ft (Deck Barn Open Porch etc.)" at bounding box center [371, 298] width 12 height 12
radio input "true"
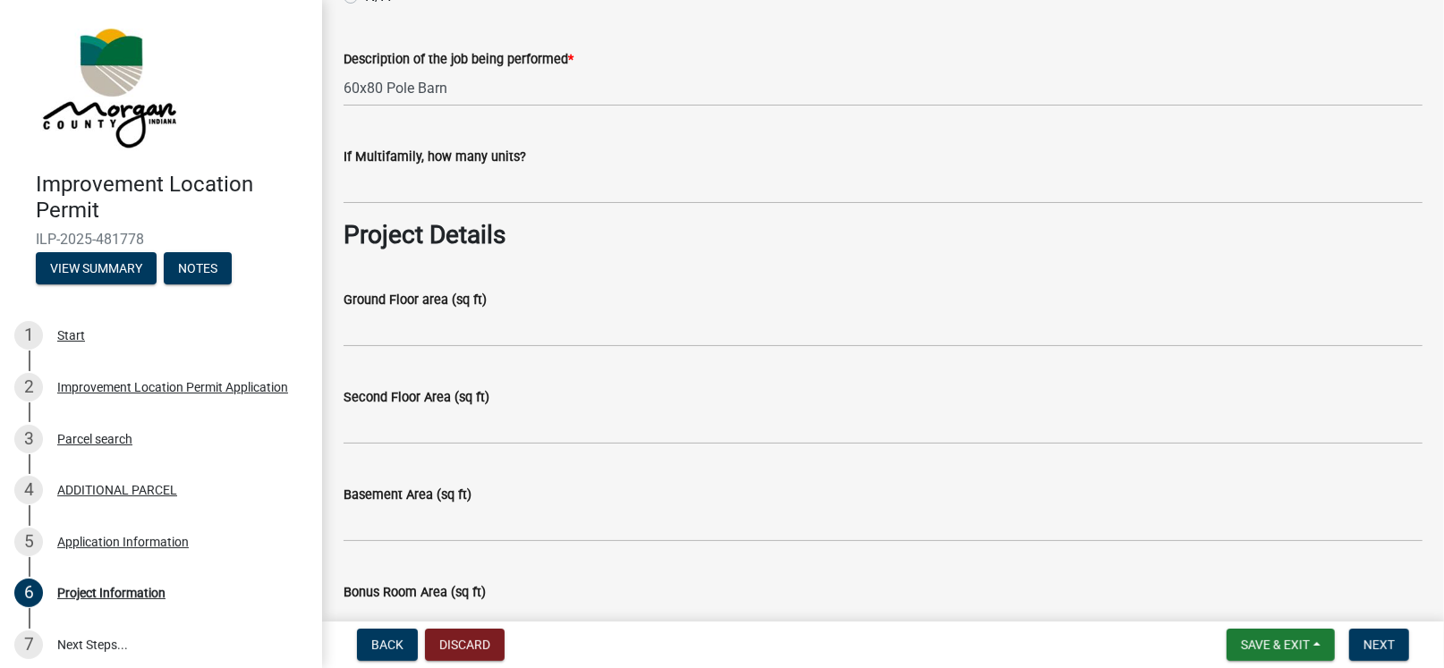
scroll to position [626, 0]
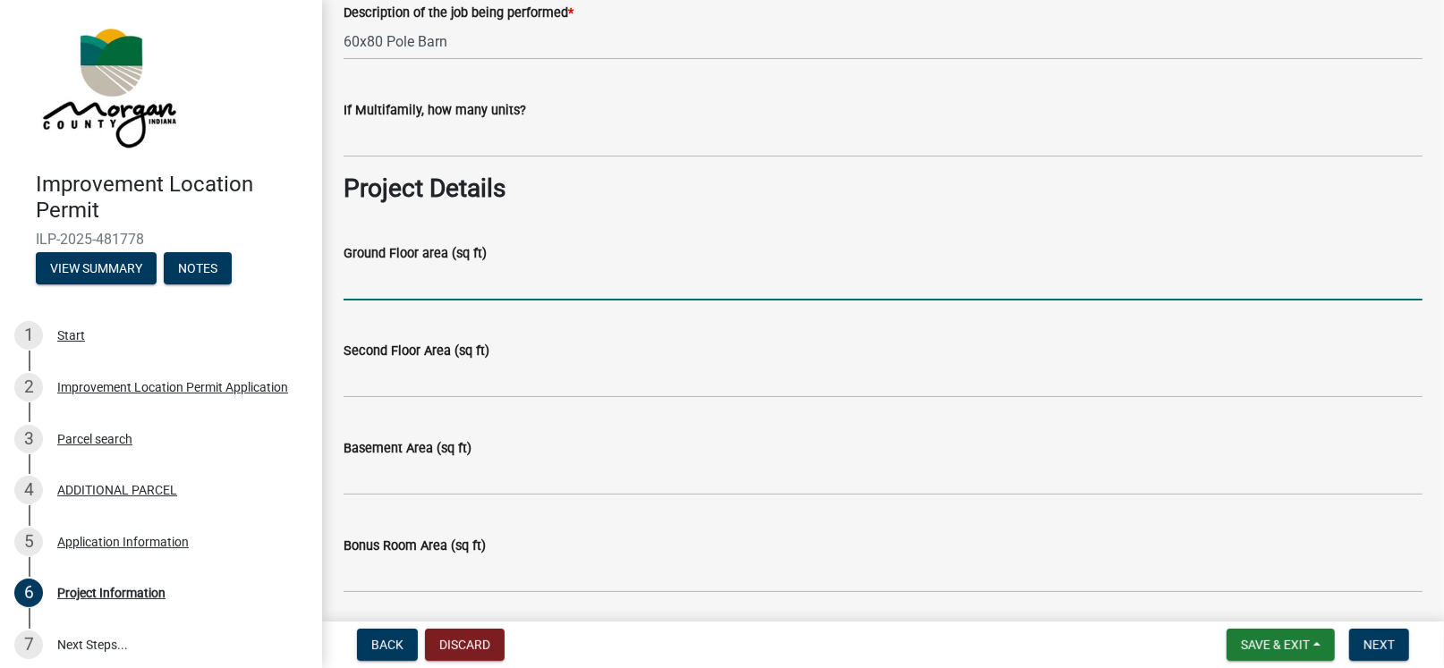
click at [397, 286] on input "Ground Floor area (sq ft)" at bounding box center [883, 282] width 1079 height 37
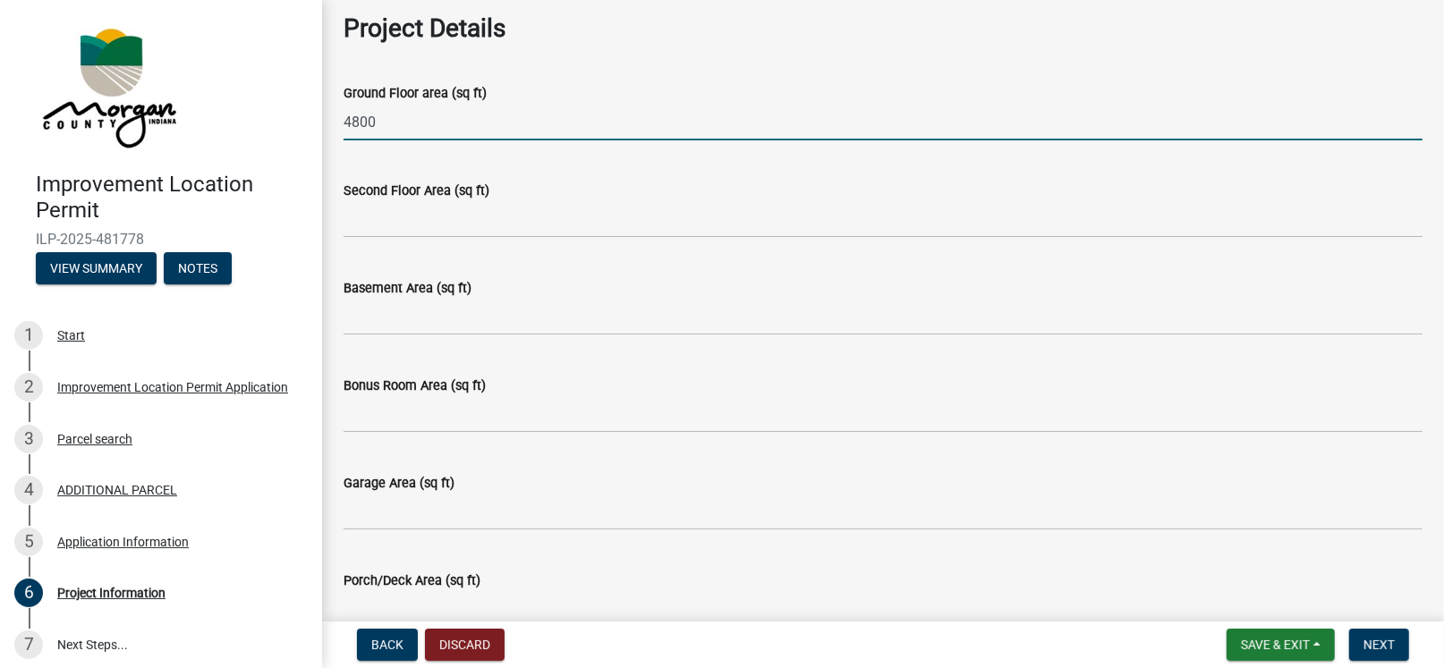
scroll to position [1043, 0]
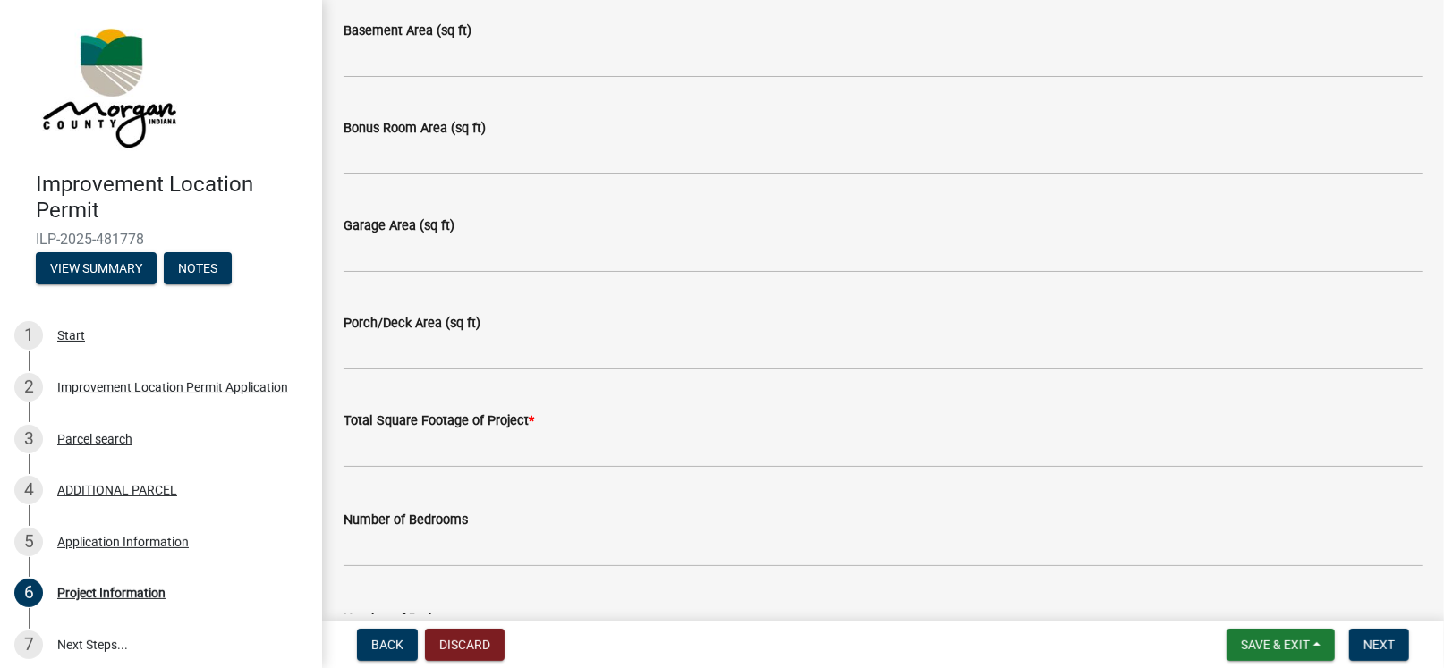
type input "4800"
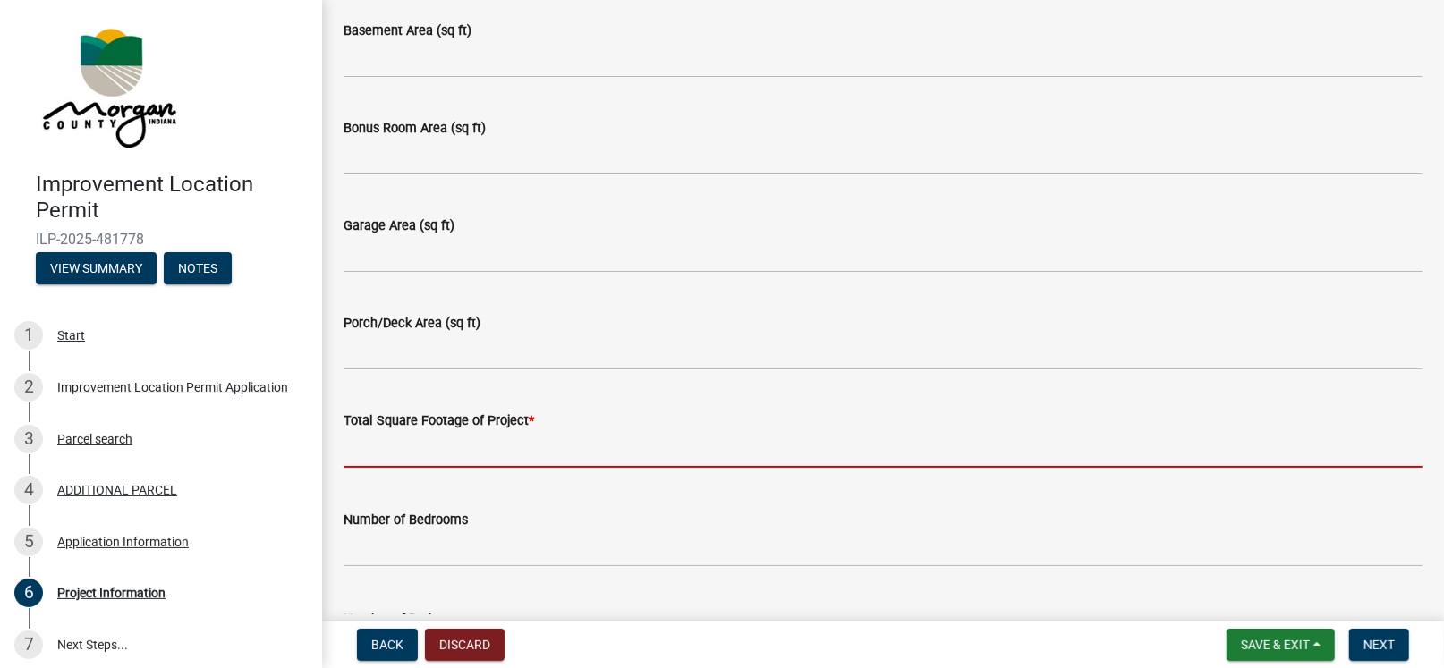
click at [386, 444] on input "text" at bounding box center [883, 449] width 1079 height 37
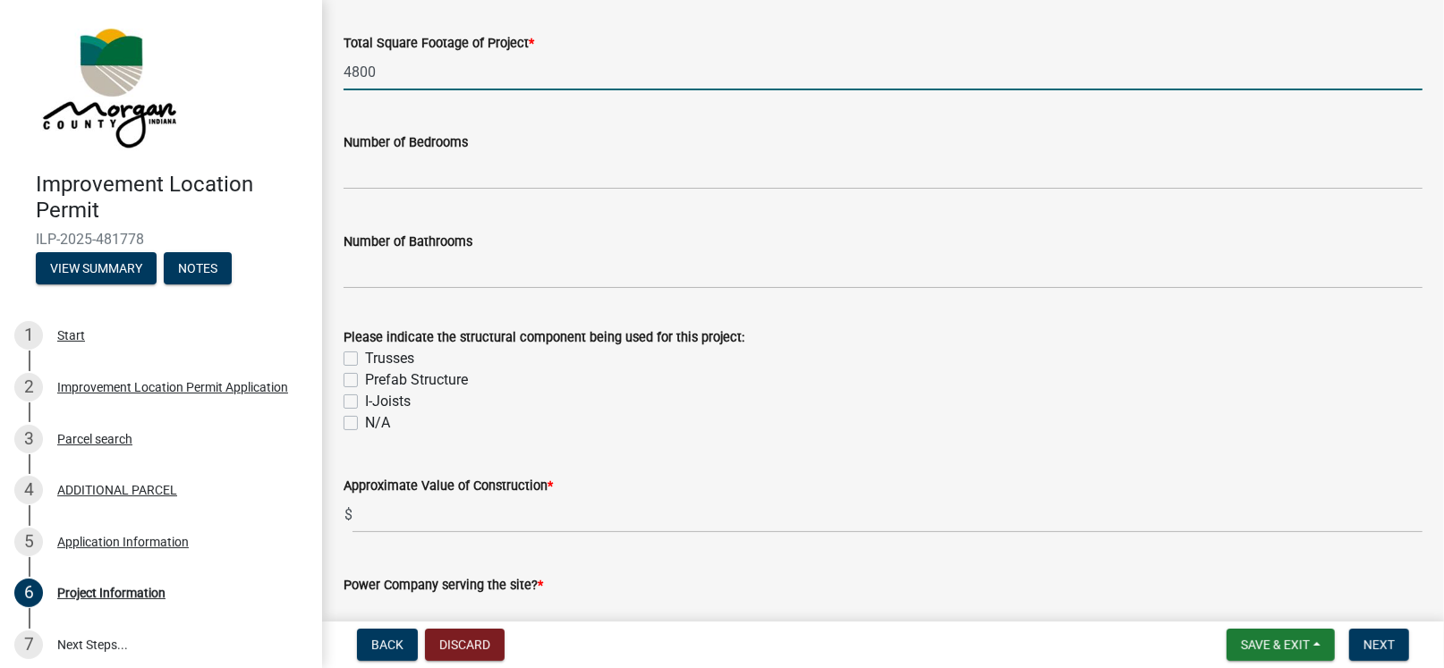
scroll to position [1461, 0]
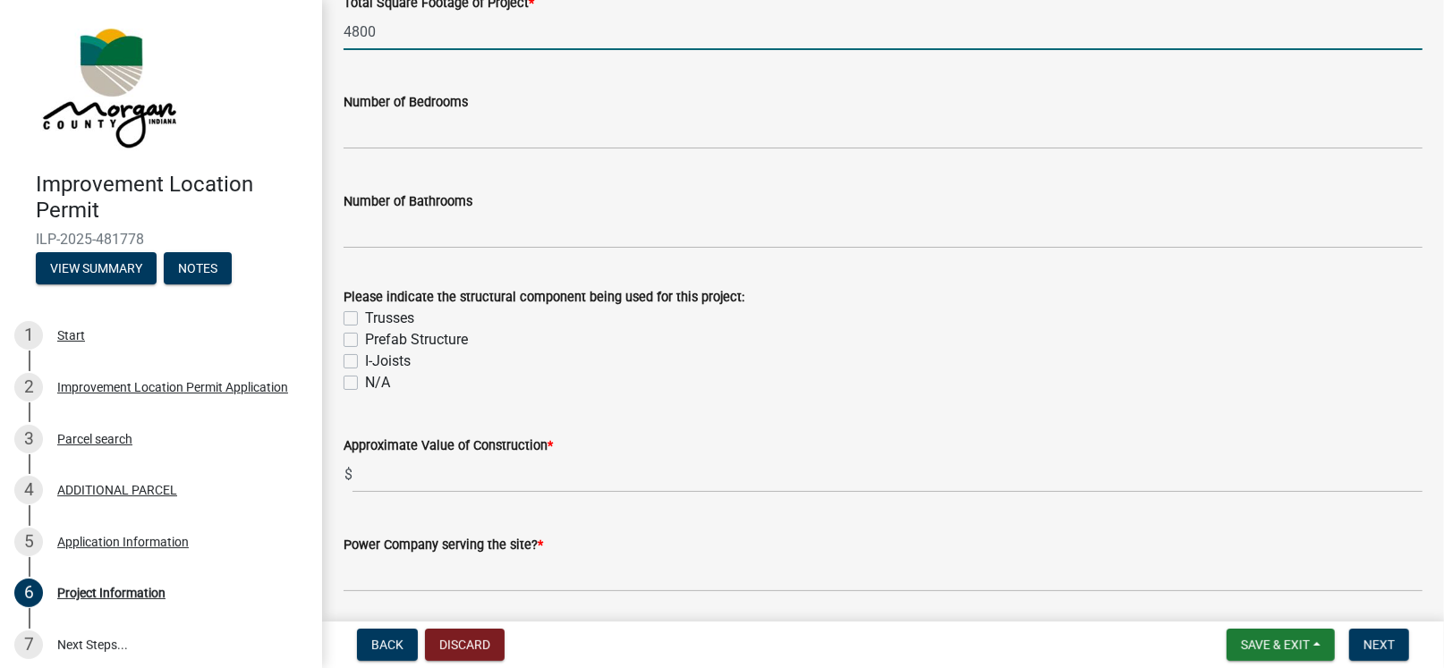
type input "4800"
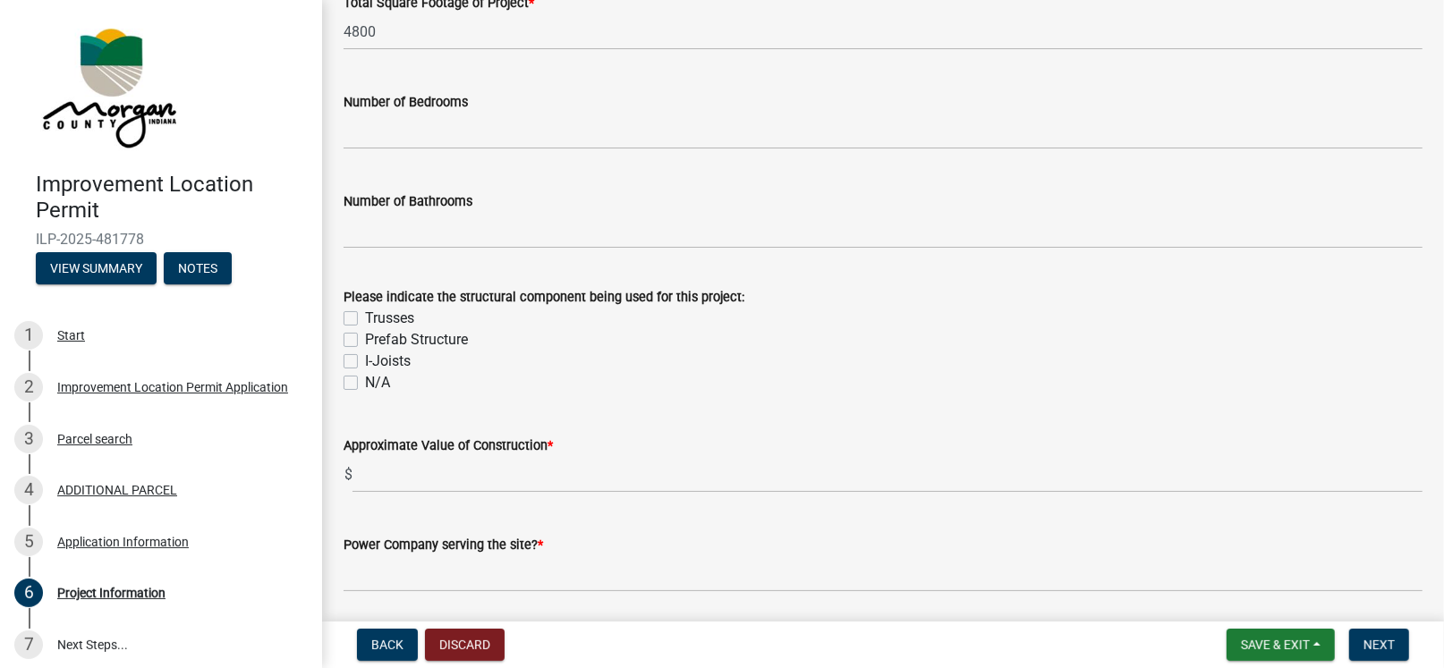
click at [365, 319] on label "Trusses" at bounding box center [389, 318] width 49 height 21
click at [365, 319] on input "Trusses" at bounding box center [371, 314] width 12 height 12
checkbox input "true"
checkbox input "false"
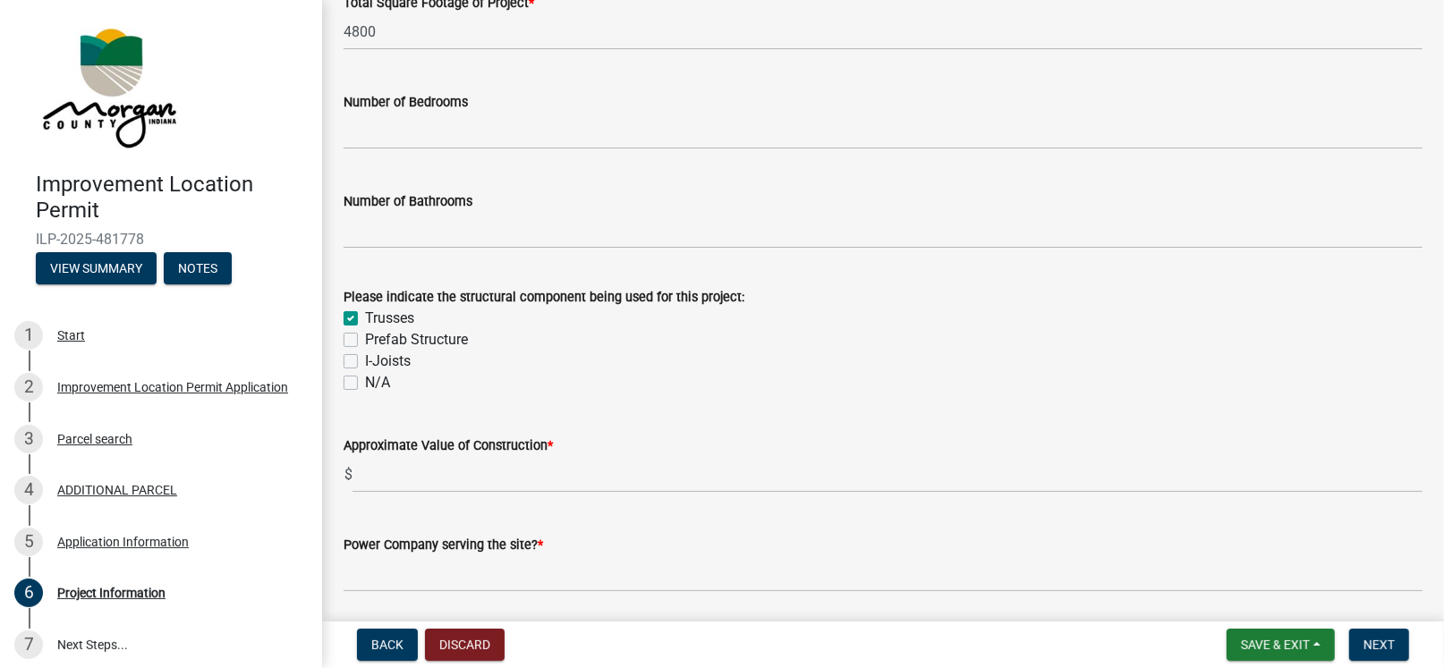
checkbox input "false"
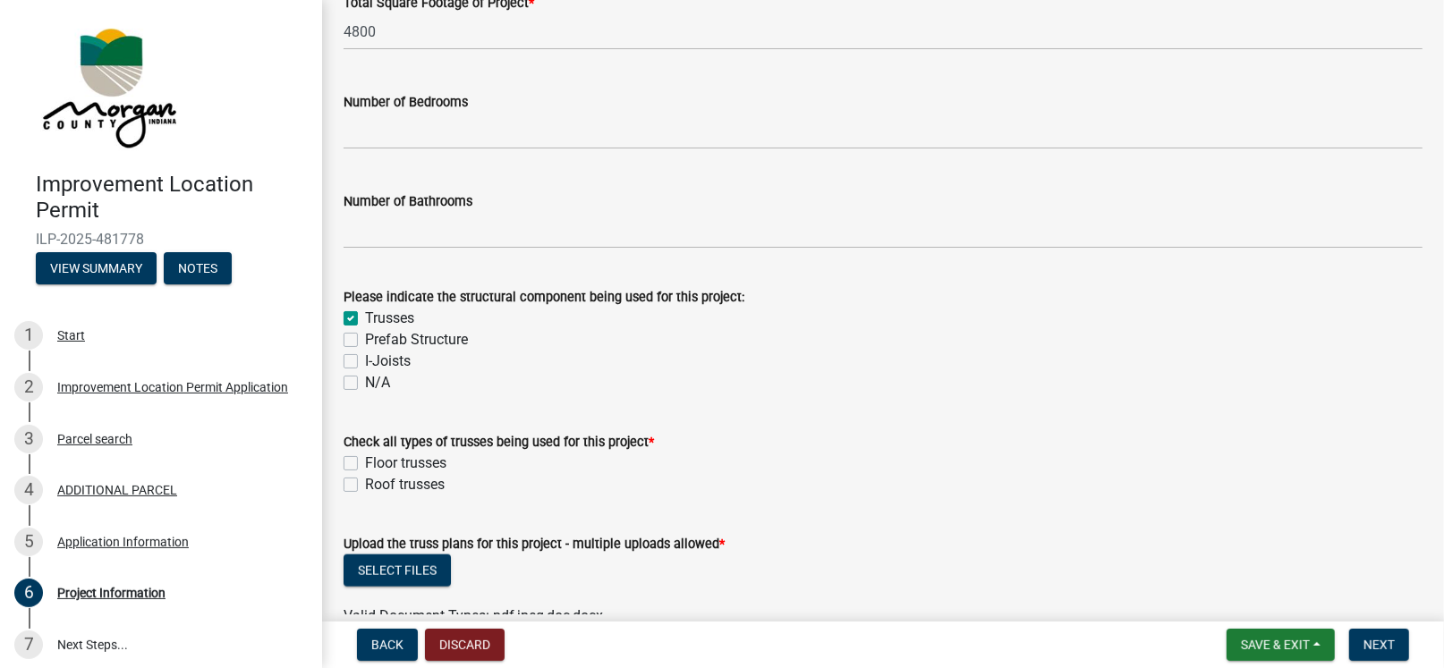
click at [365, 486] on label "Roof trusses" at bounding box center [405, 484] width 80 height 21
click at [365, 486] on input "Roof trusses" at bounding box center [371, 480] width 12 height 12
checkbox input "true"
checkbox input "false"
checkbox input "true"
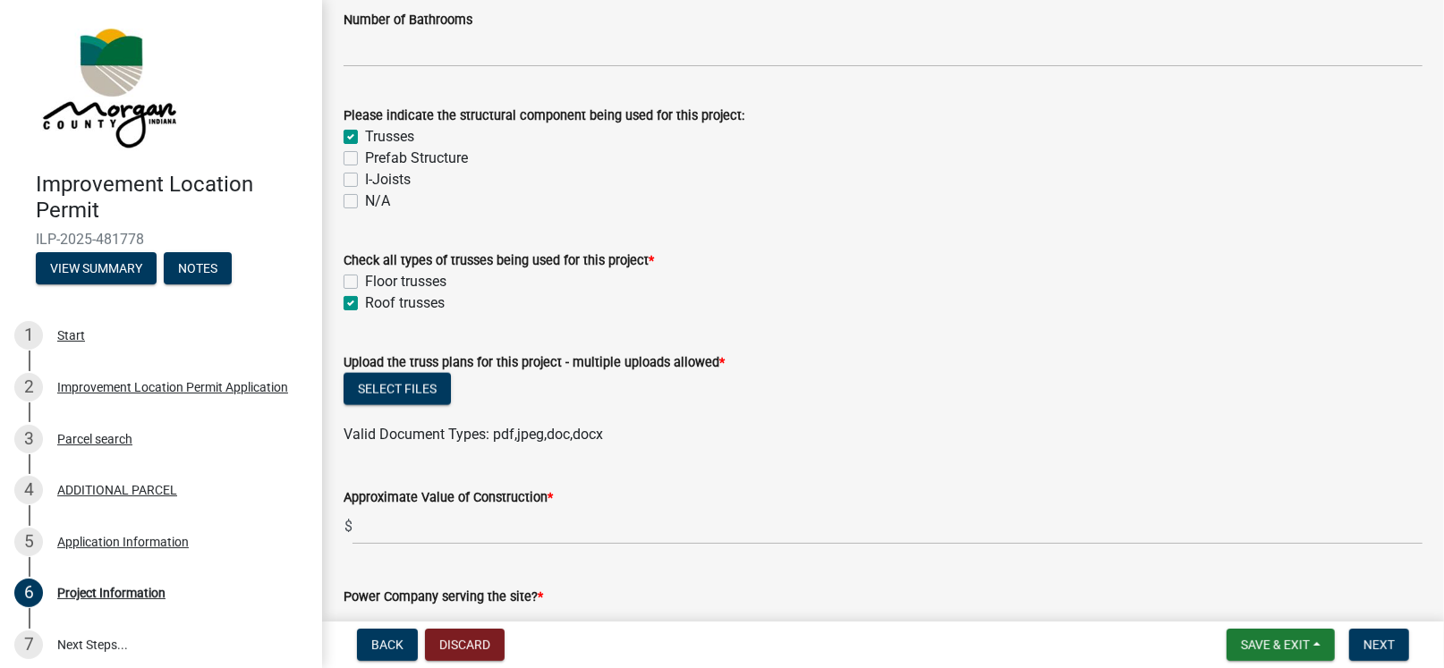
scroll to position [1670, 0]
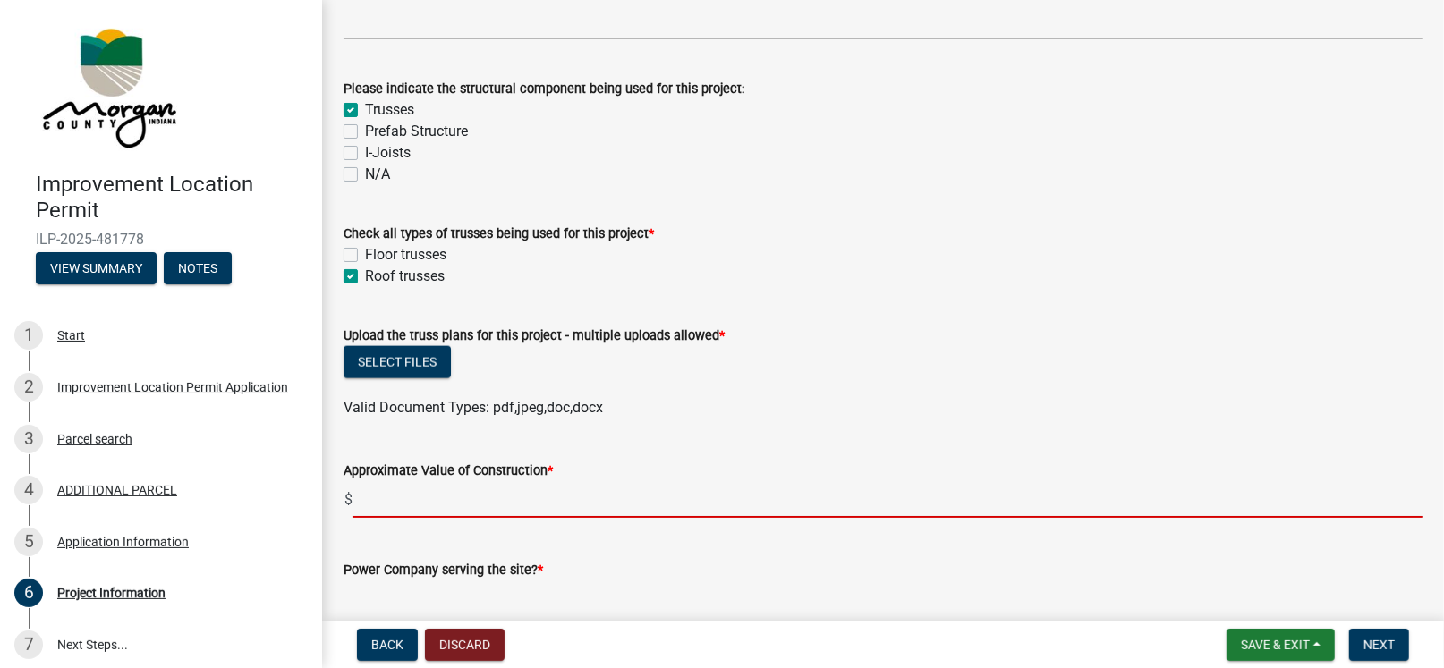
click at [362, 499] on input "text" at bounding box center [888, 499] width 1070 height 37
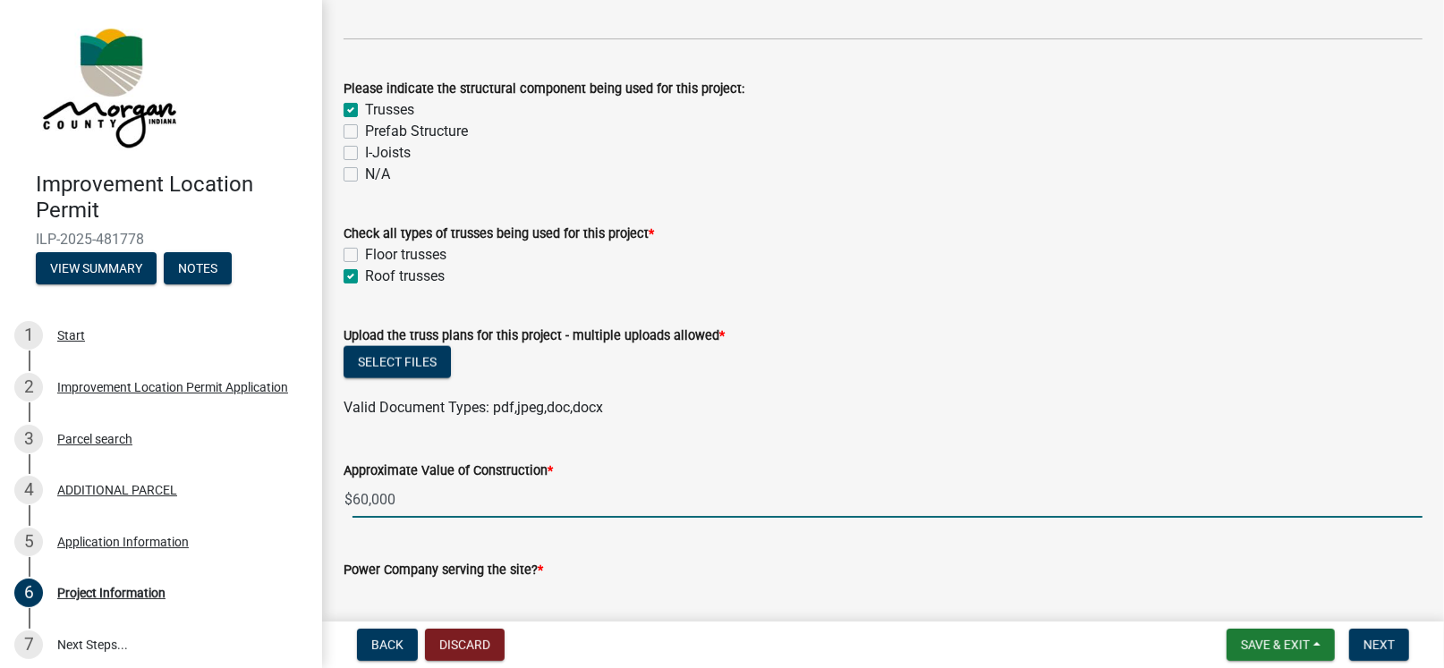
drag, startPoint x: 367, startPoint y: 498, endPoint x: 354, endPoint y: 498, distance: 12.5
click at [354, 498] on input "60,000" at bounding box center [888, 499] width 1070 height 37
type input "60000"
click at [451, 534] on div "Power Company serving the site? *" at bounding box center [883, 575] width 1079 height 83
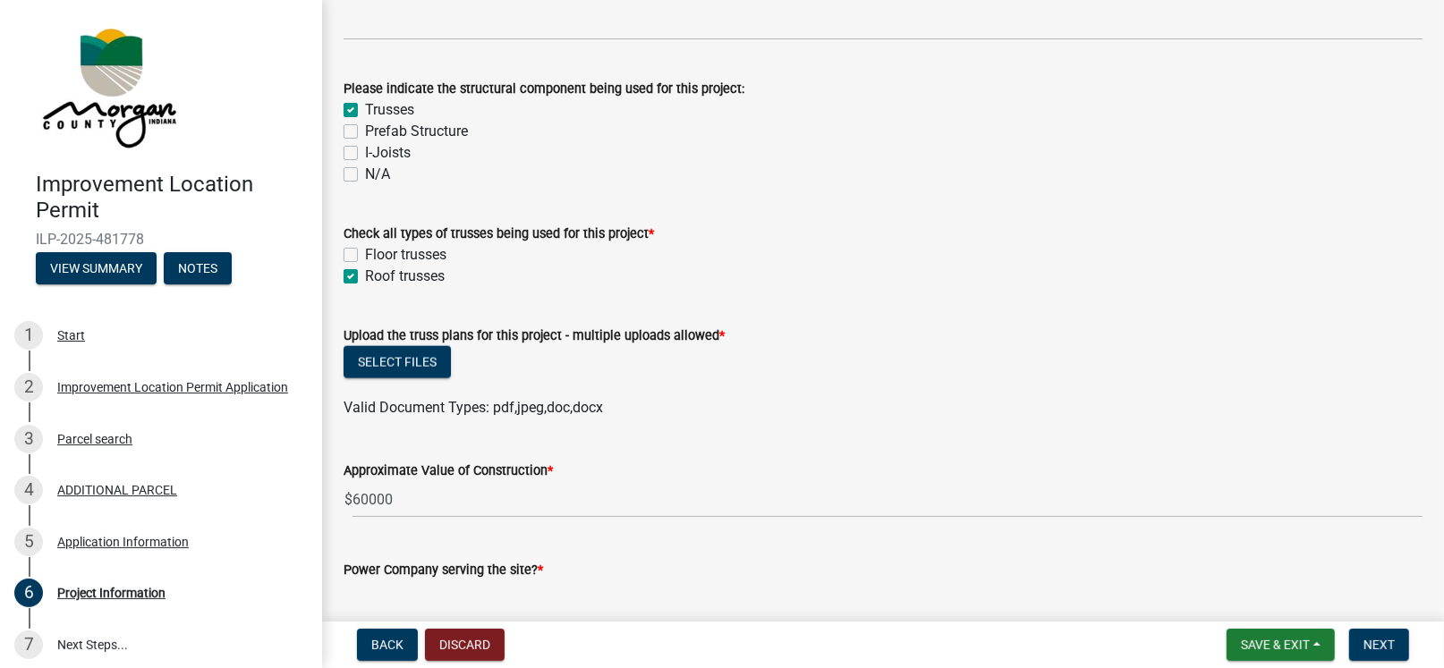
scroll to position [1879, 0]
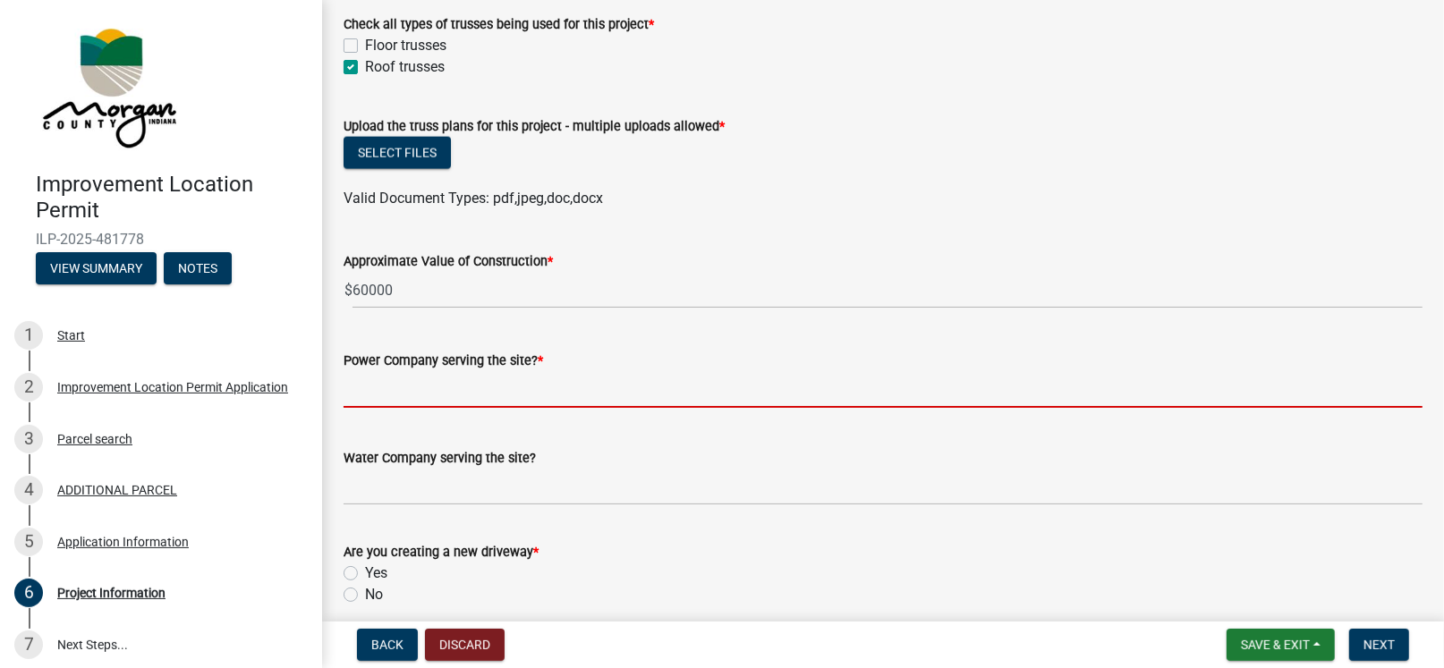
click at [379, 402] on input "Power Company serving the site? *" at bounding box center [883, 389] width 1079 height 37
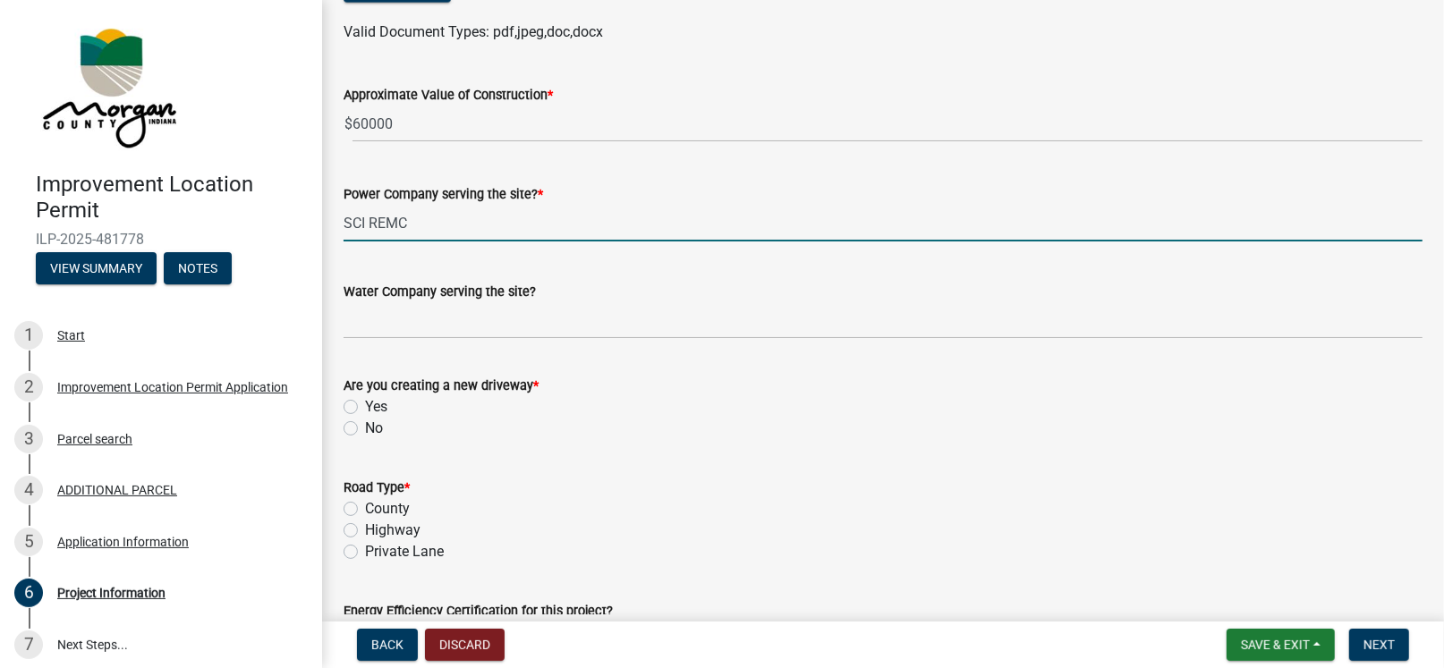
scroll to position [2088, 0]
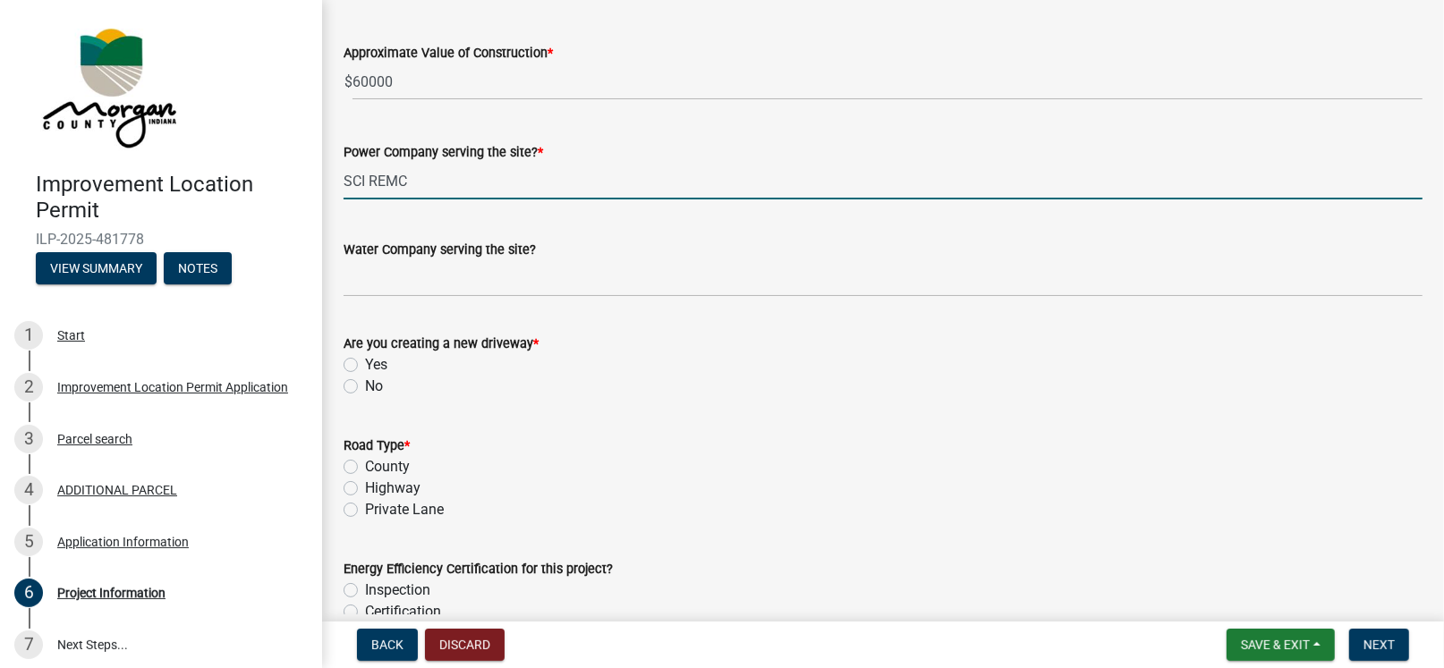
type input "SCI REMC"
click at [365, 387] on label "No" at bounding box center [374, 386] width 18 height 21
click at [365, 387] on input "No" at bounding box center [371, 382] width 12 height 12
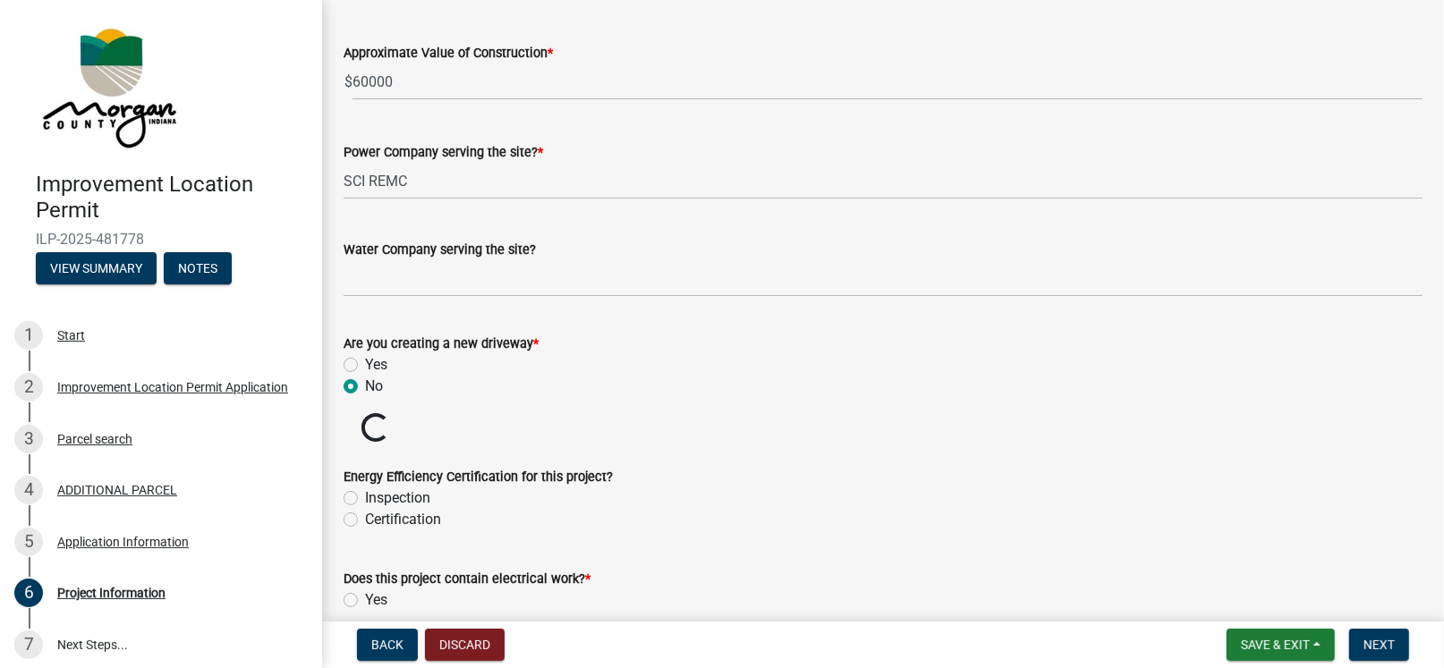
radio input "true"
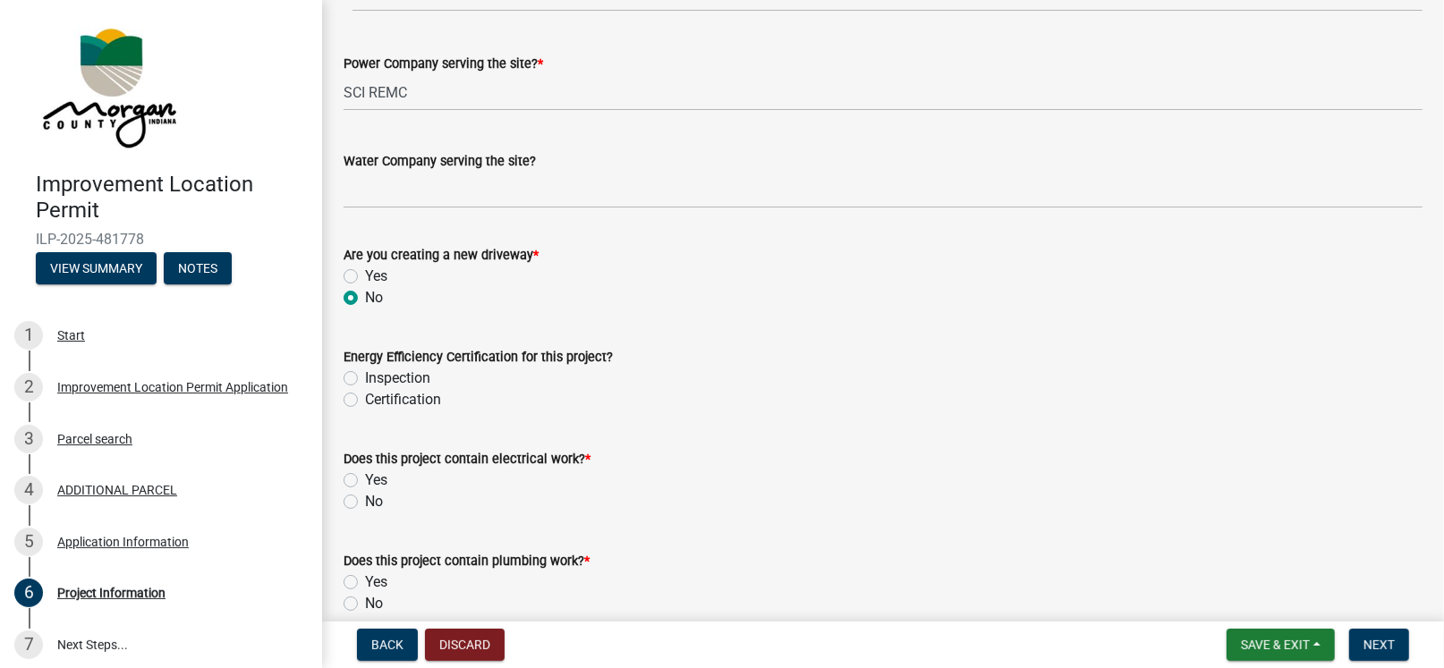
scroll to position [2296, 0]
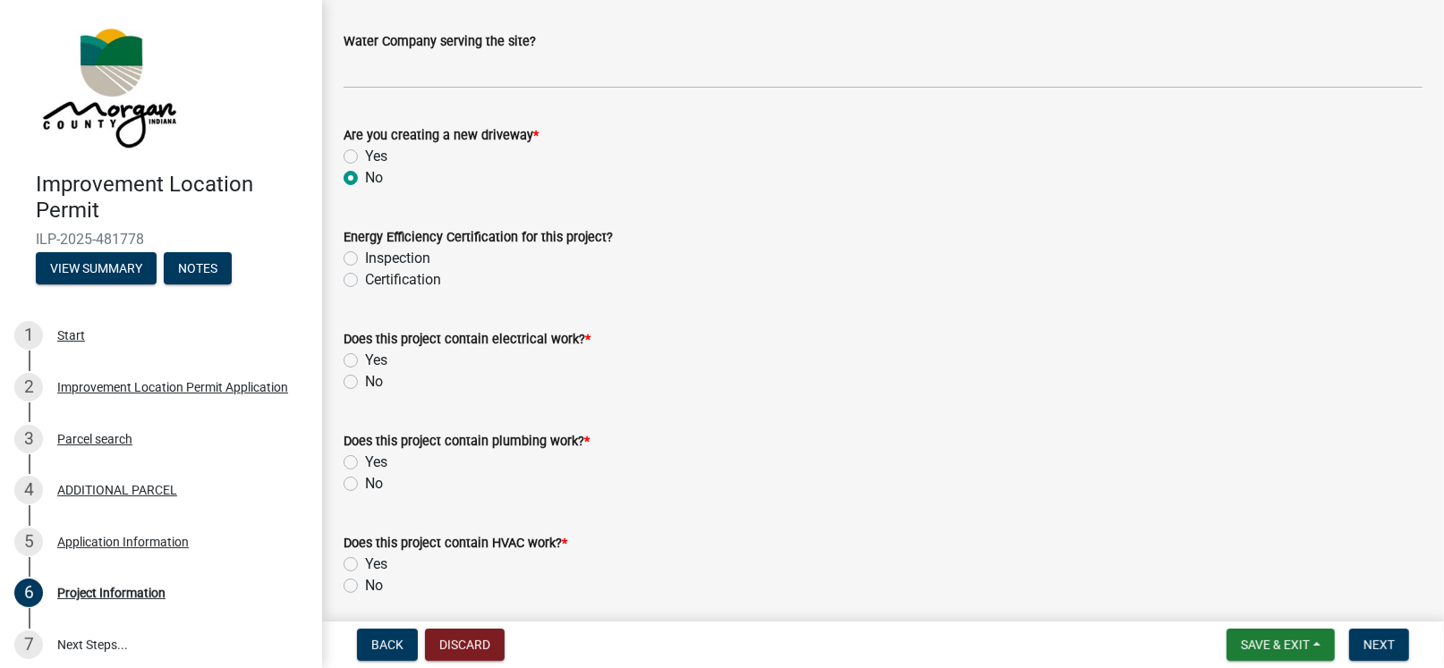
click at [365, 383] on label "No" at bounding box center [374, 381] width 18 height 21
click at [365, 383] on input "No" at bounding box center [371, 377] width 12 height 12
radio input "true"
click at [365, 485] on label "No" at bounding box center [374, 483] width 18 height 21
click at [365, 485] on input "No" at bounding box center [371, 479] width 12 height 12
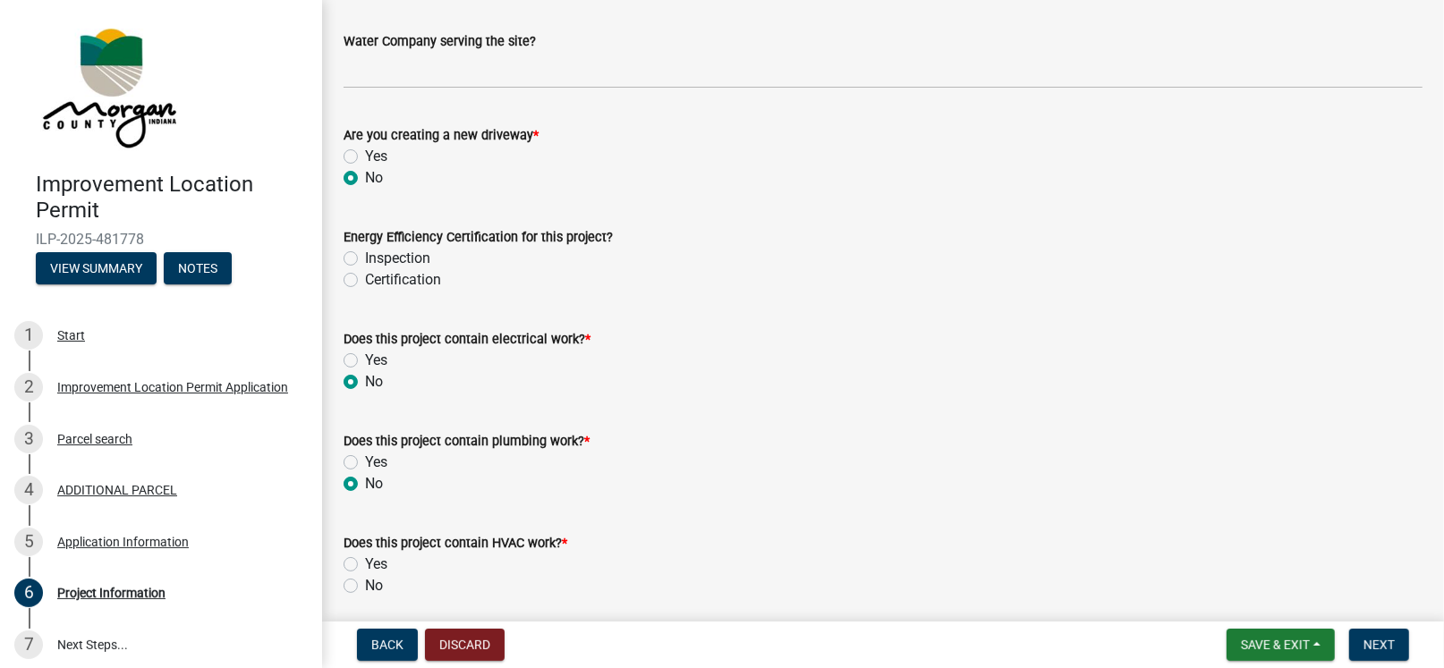
radio input "true"
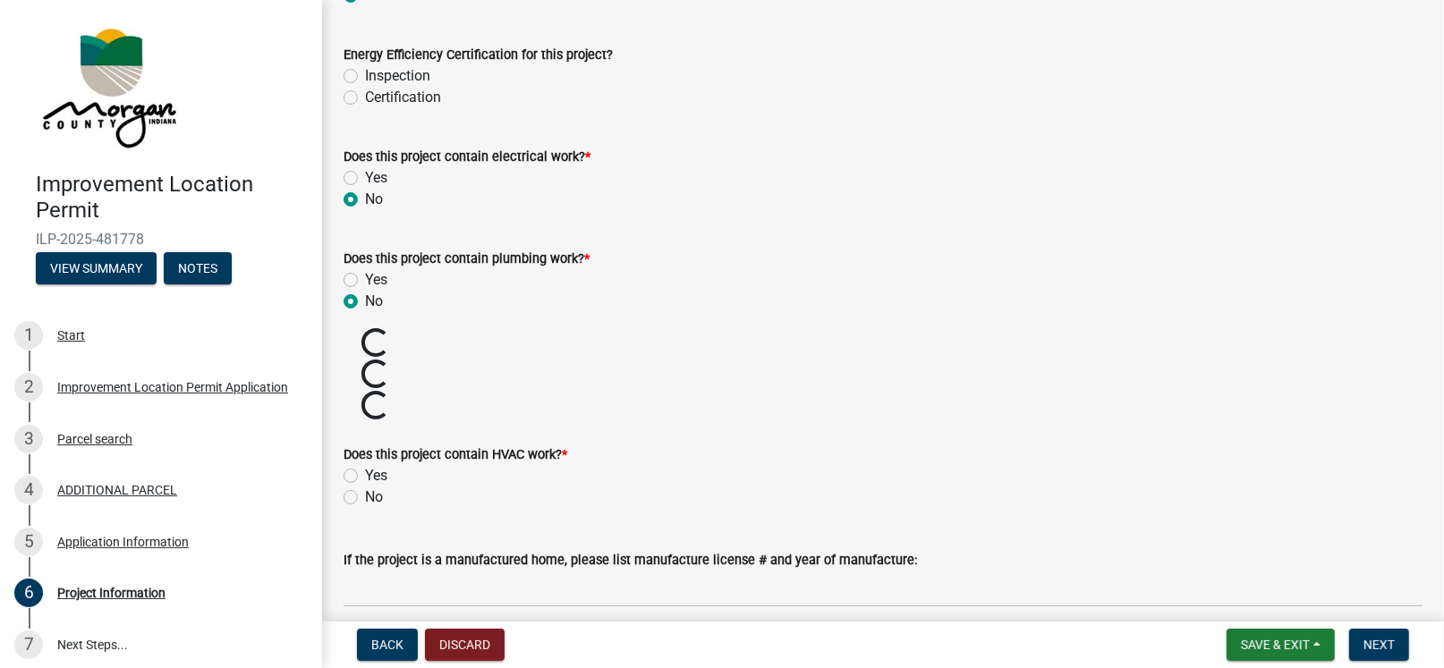
scroll to position [2505, 0]
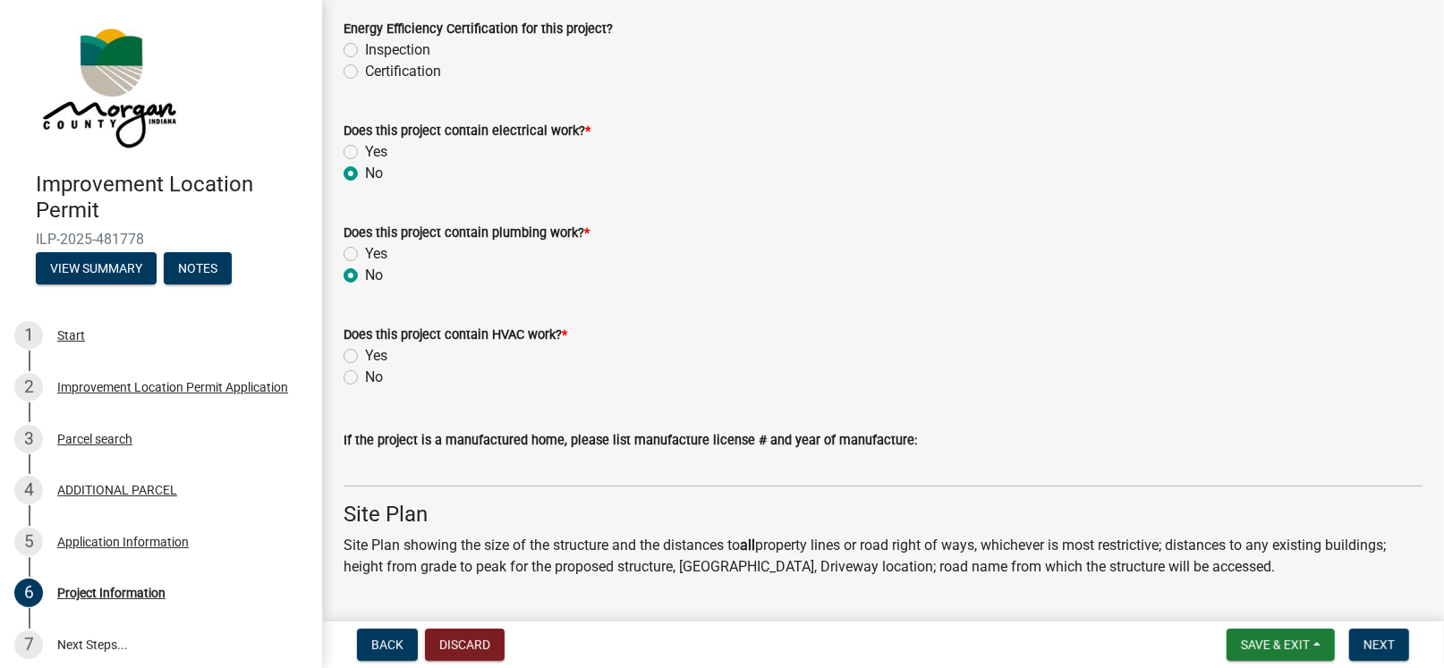
click at [365, 373] on label "No" at bounding box center [374, 377] width 18 height 21
click at [365, 373] on input "No" at bounding box center [371, 373] width 12 height 12
radio input "true"
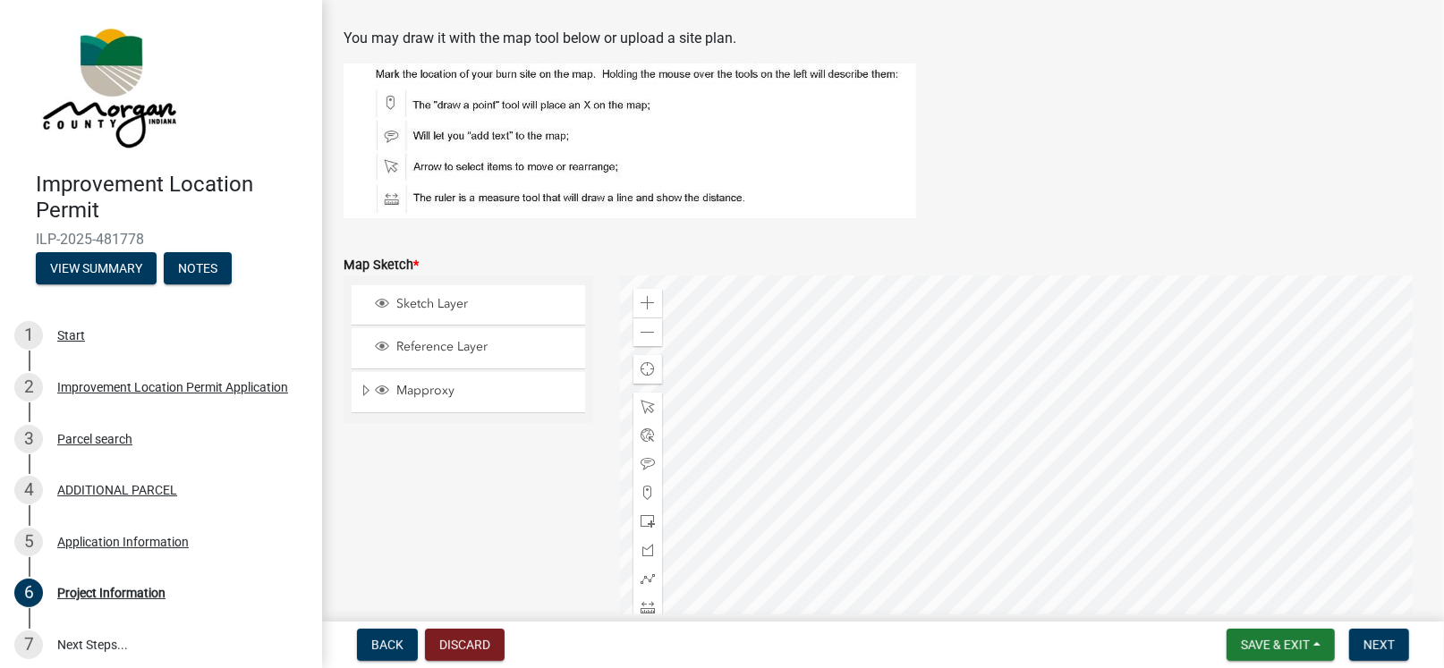
scroll to position [3131, 0]
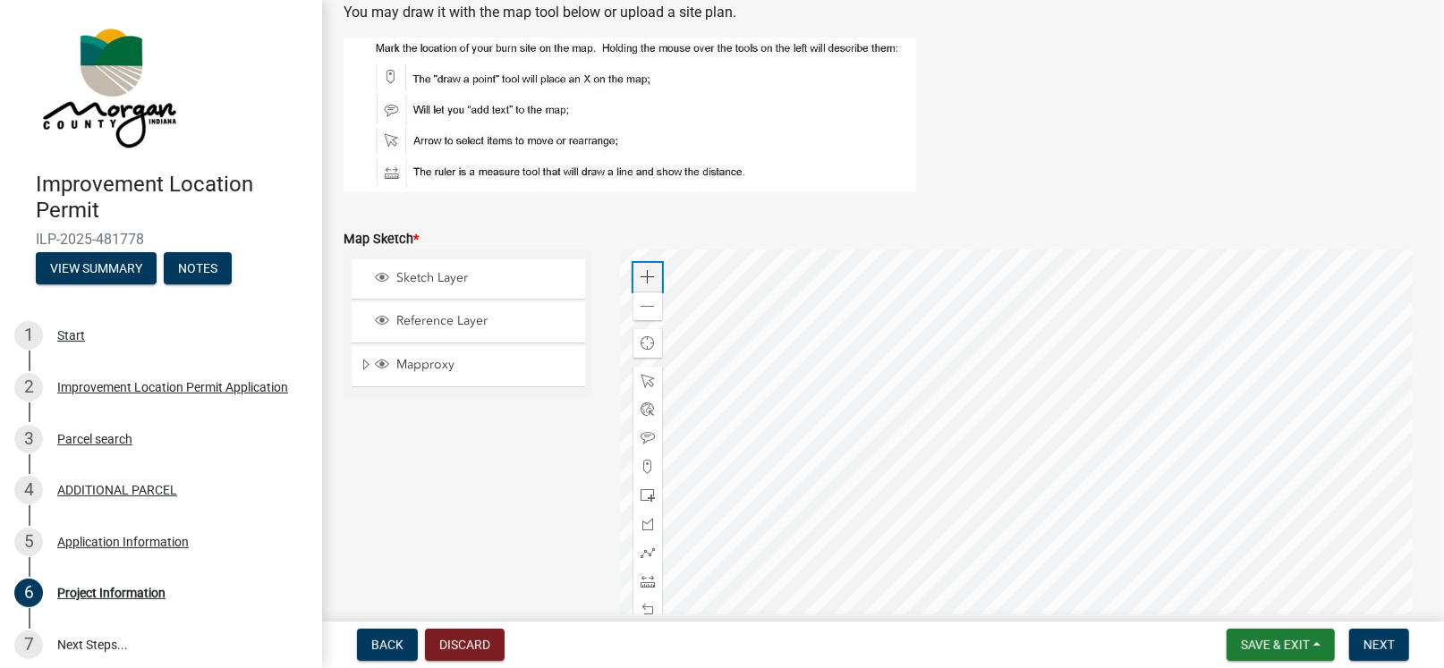
click at [644, 271] on span at bounding box center [648, 277] width 14 height 14
click at [856, 428] on div at bounding box center [1021, 473] width 803 height 447
click at [648, 464] on span at bounding box center [648, 467] width 14 height 14
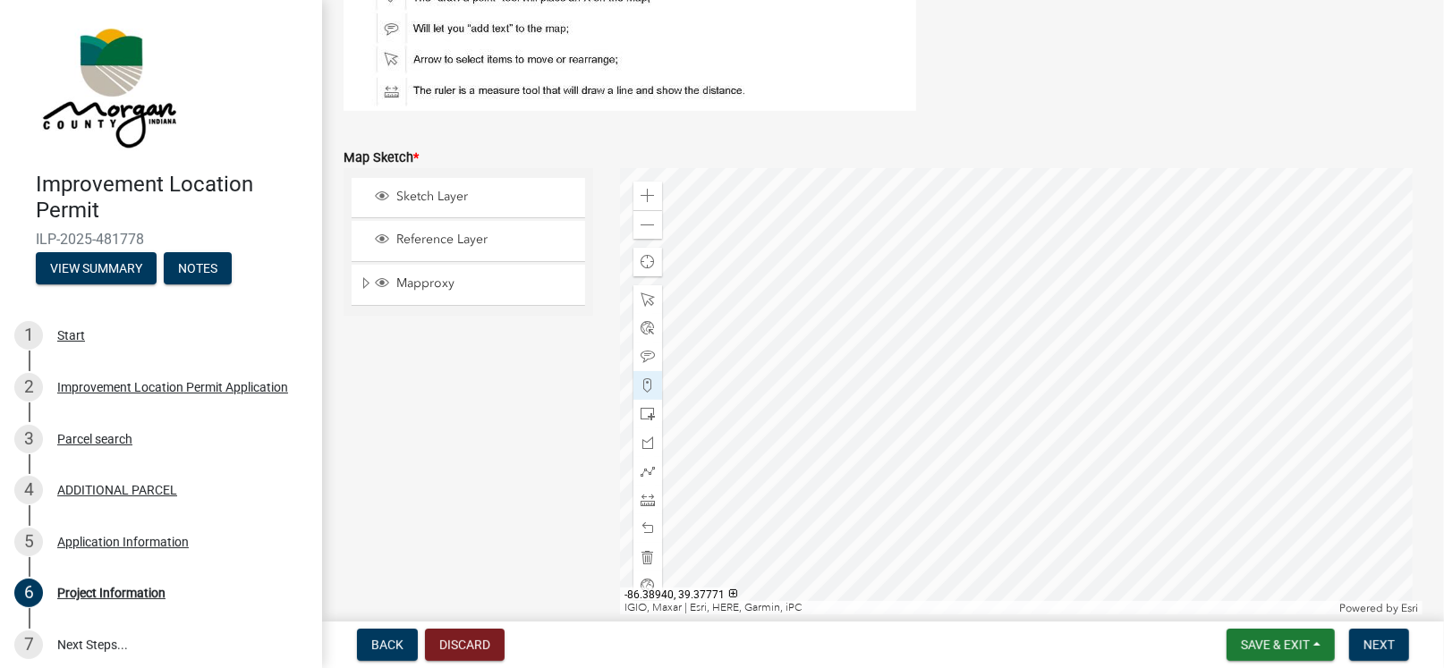
click at [1072, 234] on div at bounding box center [1021, 391] width 803 height 447
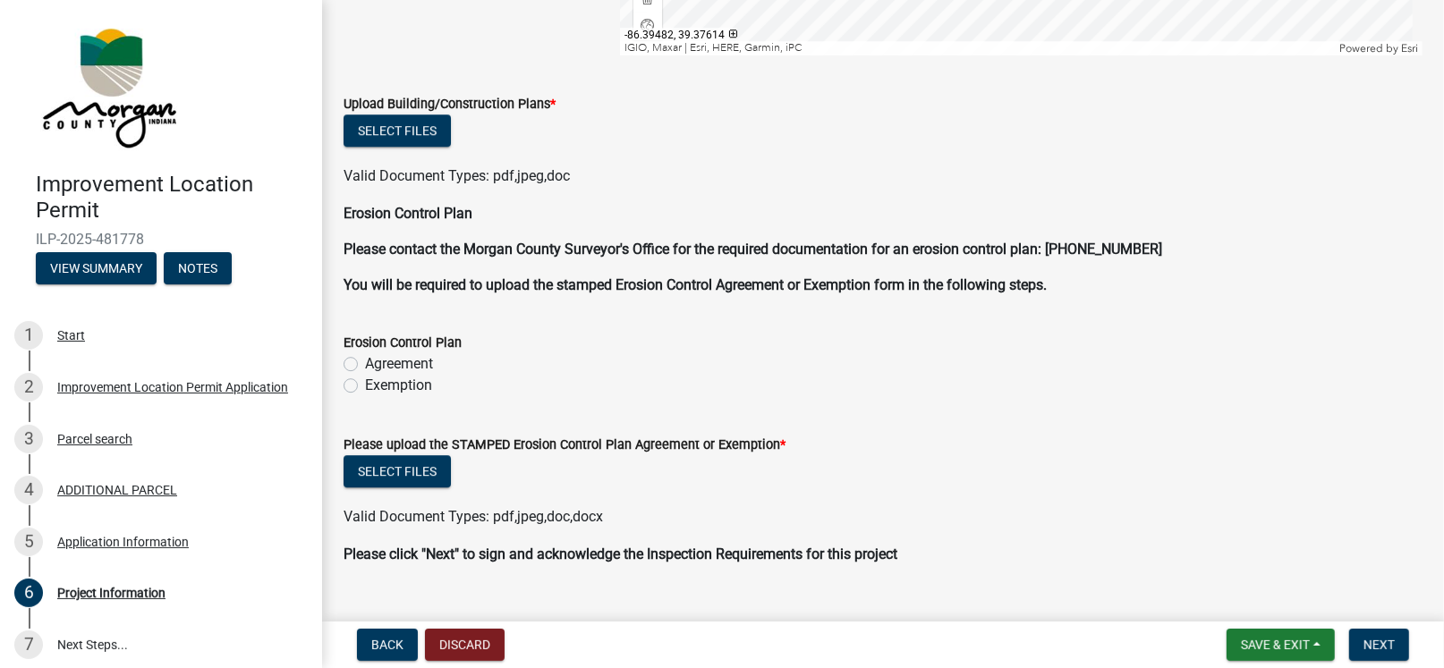
scroll to position [3807, 0]
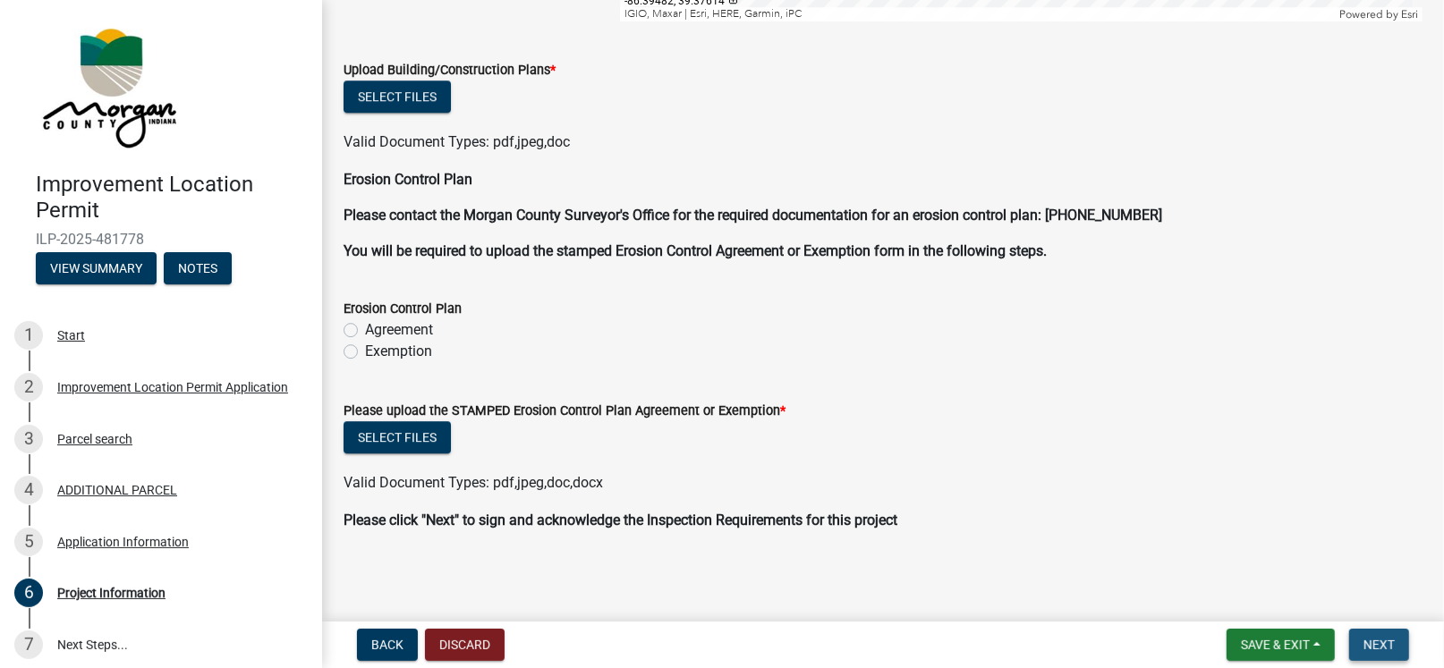
click at [1091, 643] on span "Next" at bounding box center [1379, 645] width 31 height 14
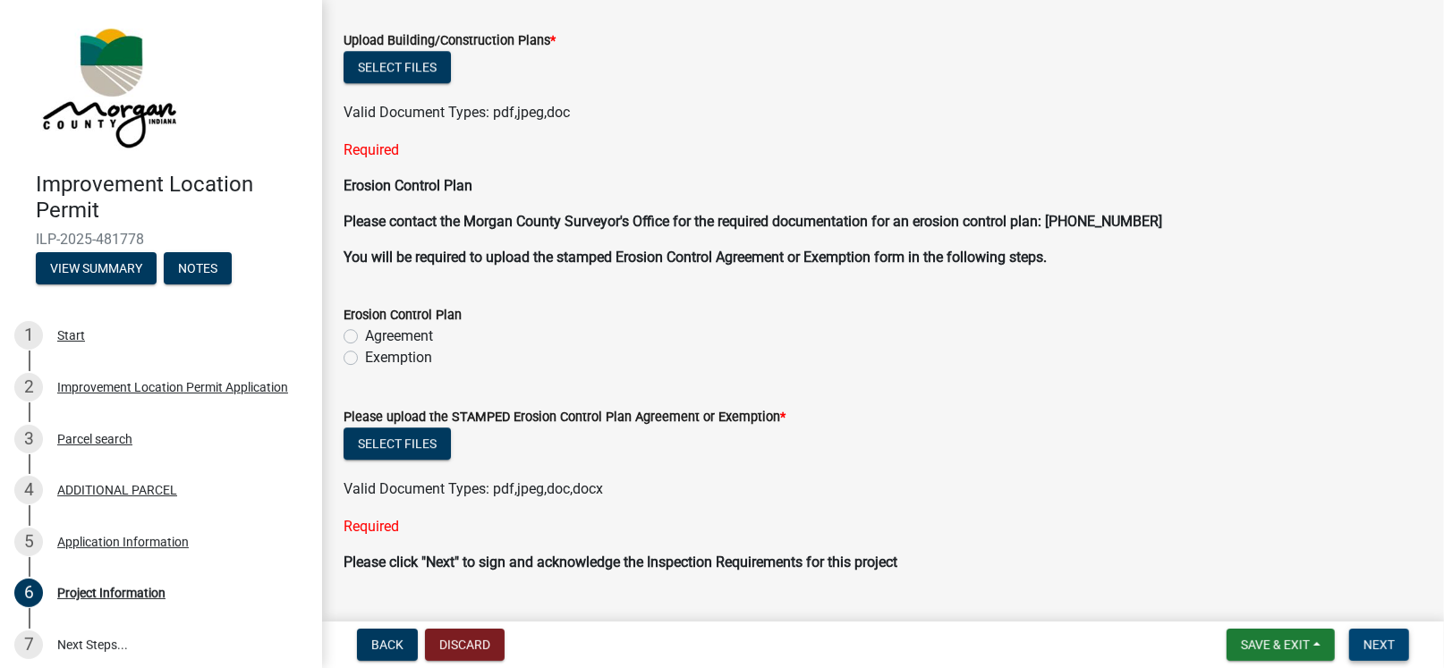
scroll to position [3913, 0]
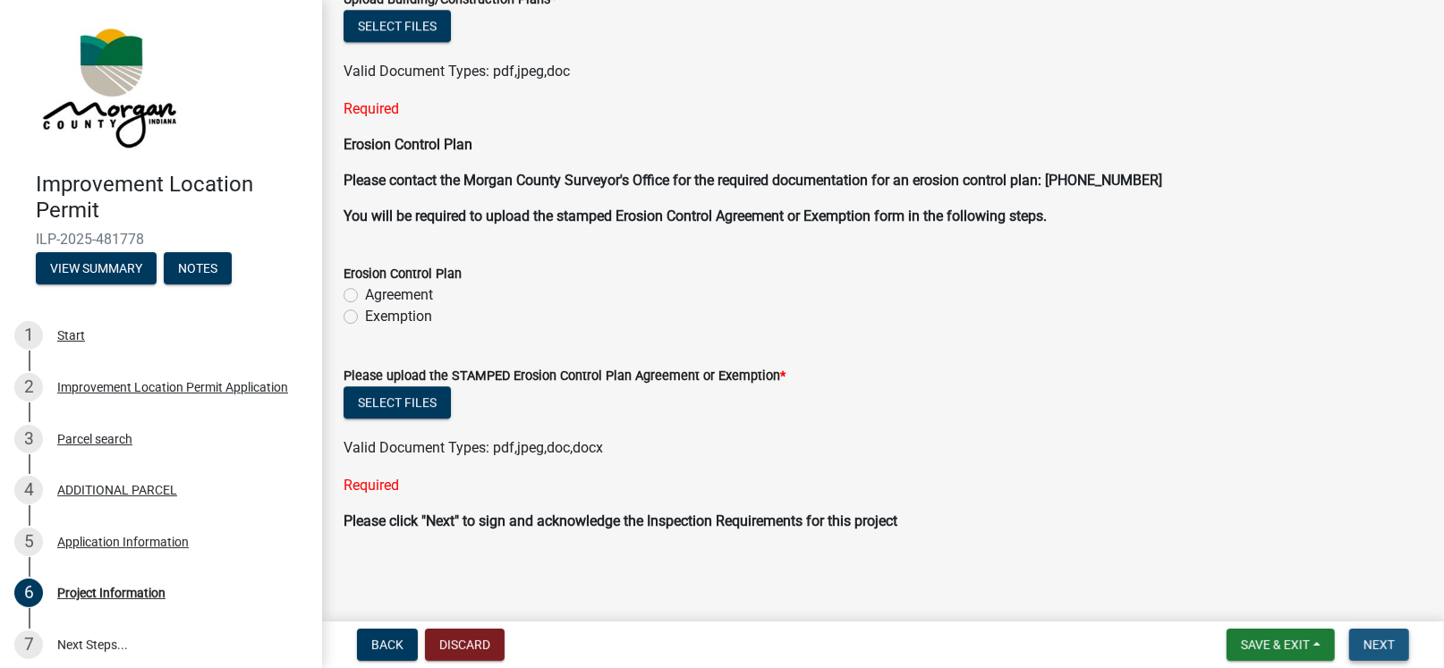
click at [1091, 643] on span "Next" at bounding box center [1379, 645] width 31 height 14
click at [1091, 640] on span "Save & Exit" at bounding box center [1275, 645] width 69 height 14
click at [1091, 598] on button "Save & Exit" at bounding box center [1262, 598] width 143 height 43
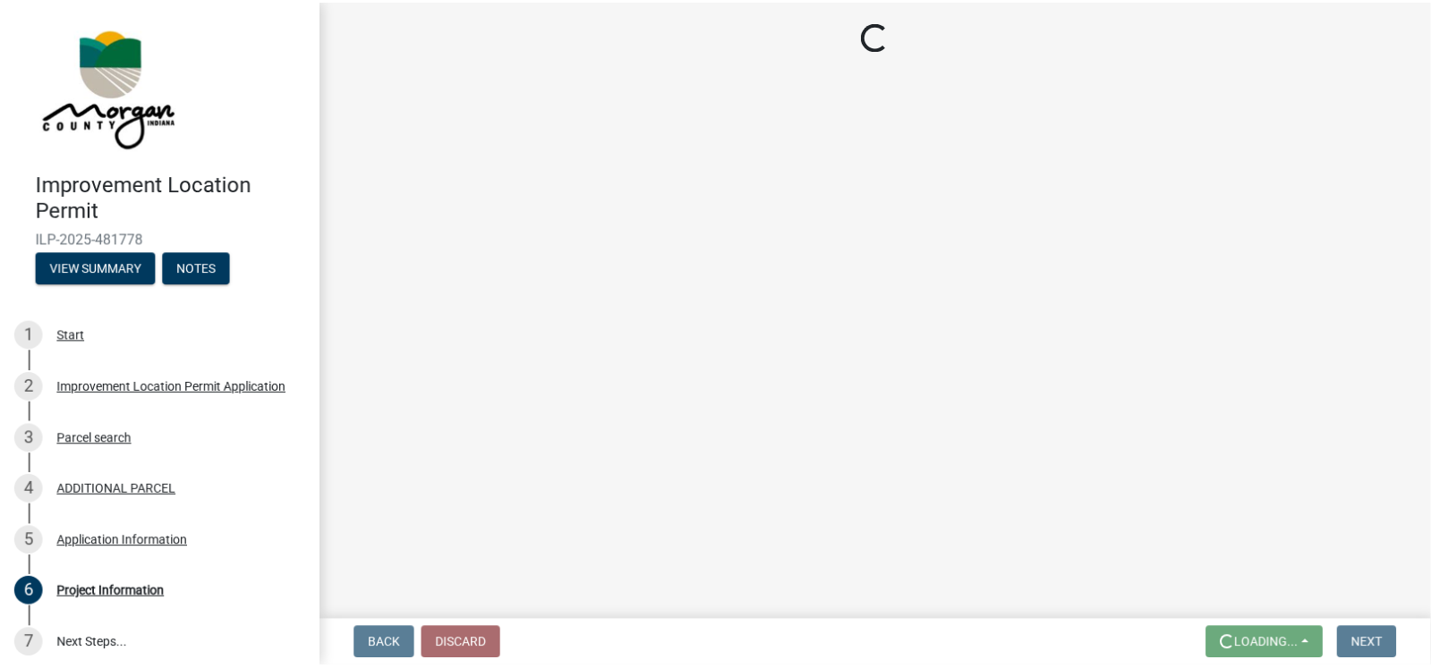
scroll to position [0, 0]
